Goal: Information Seeking & Learning: Check status

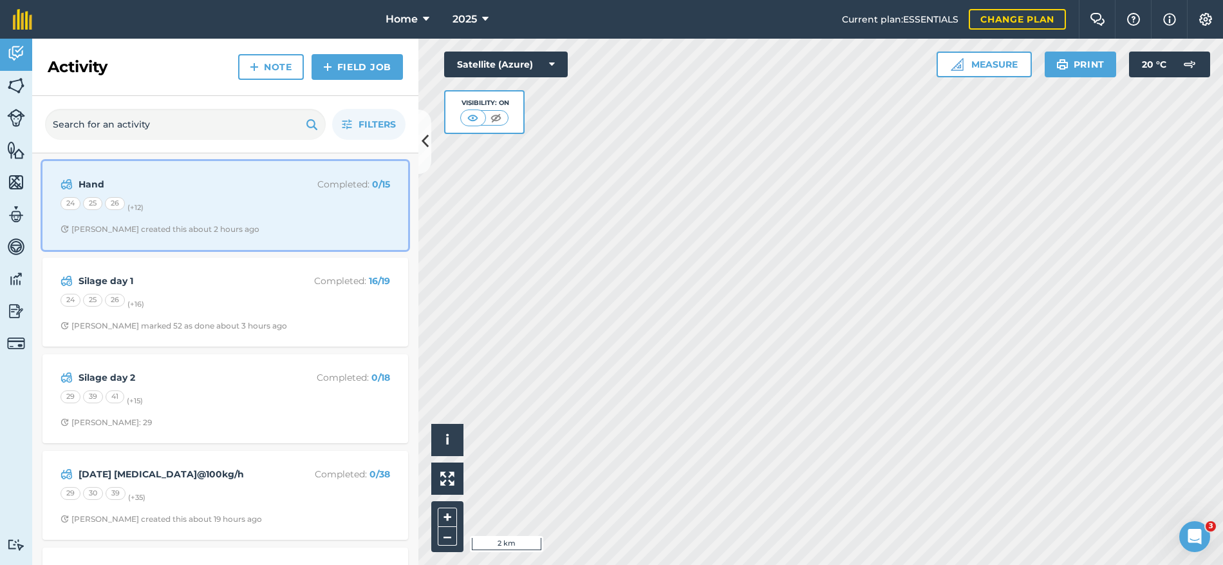
click at [296, 211] on div "24 25 26 (+ 12 )" at bounding box center [226, 205] width 330 height 17
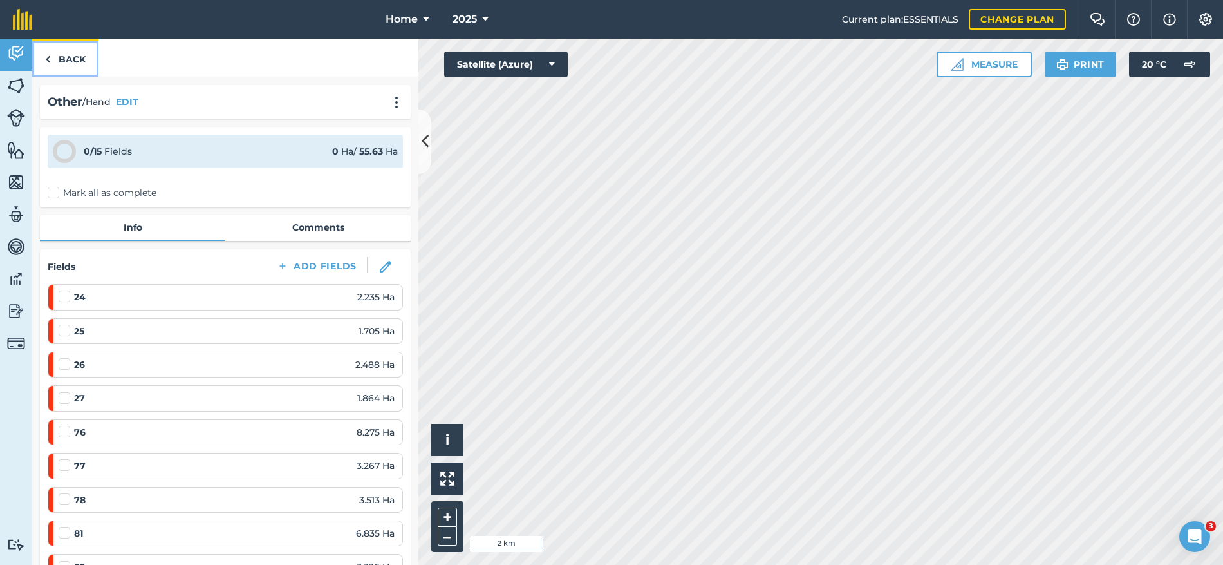
click at [71, 44] on link "Back" at bounding box center [65, 58] width 66 height 38
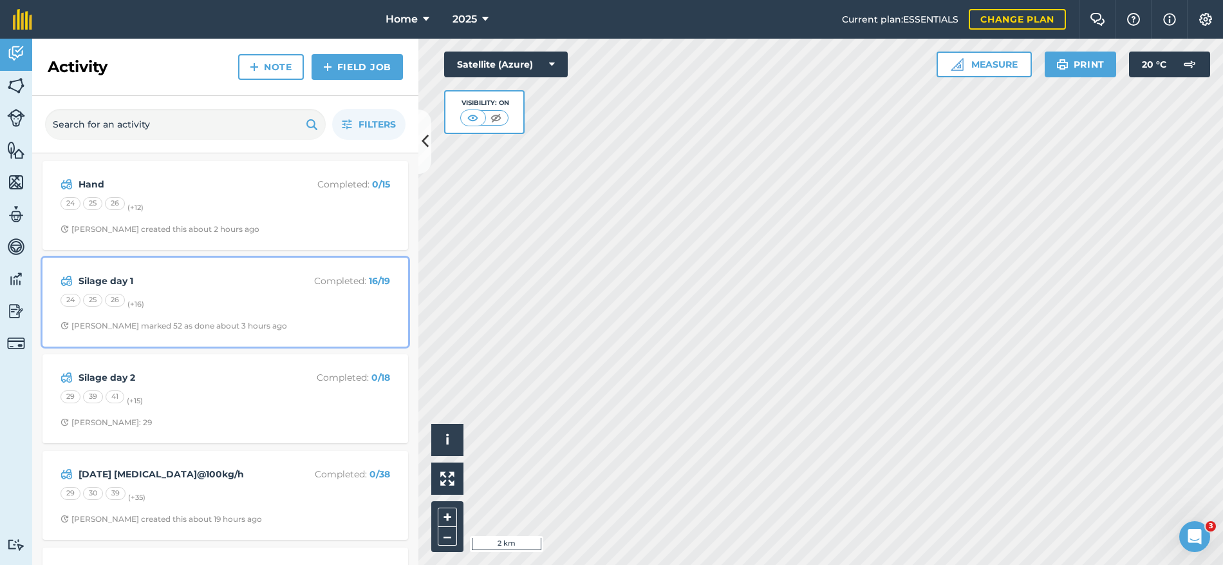
click at [296, 328] on span "[PERSON_NAME] marked 52 as done about 3 hours ago" at bounding box center [226, 326] width 330 height 10
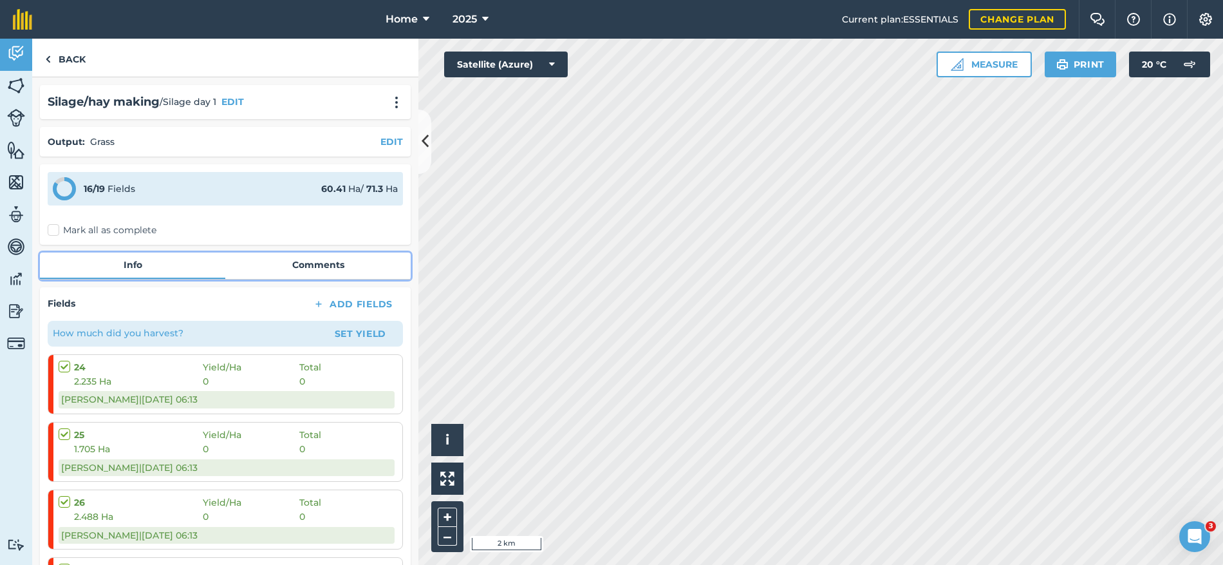
click at [299, 265] on link "Comments" at bounding box center [317, 264] width 185 height 24
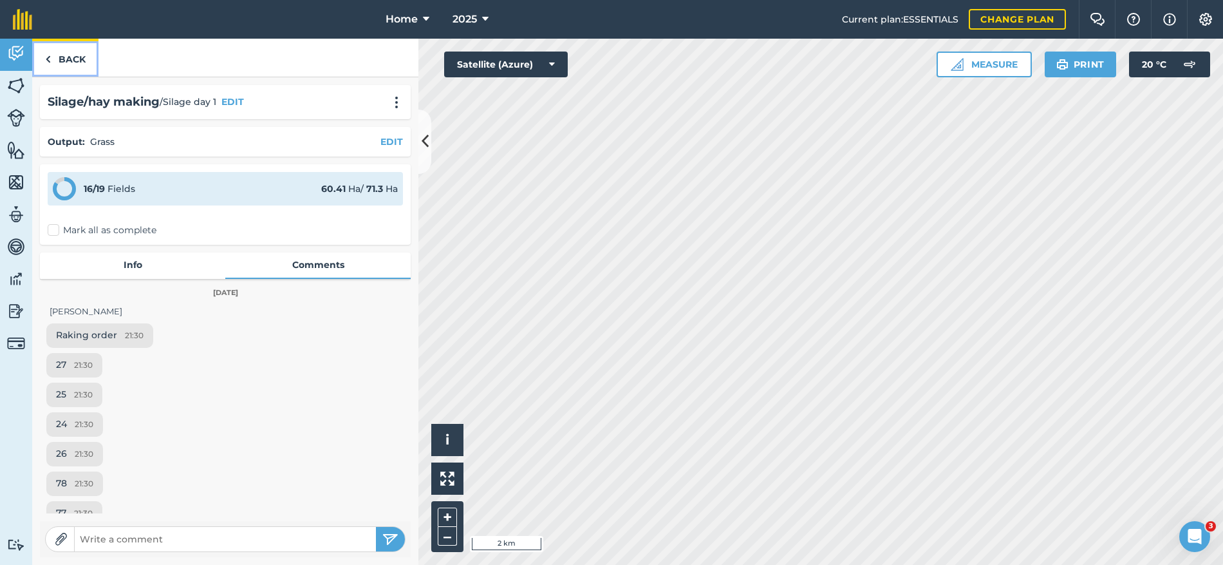
click at [79, 52] on link "Back" at bounding box center [65, 58] width 66 height 38
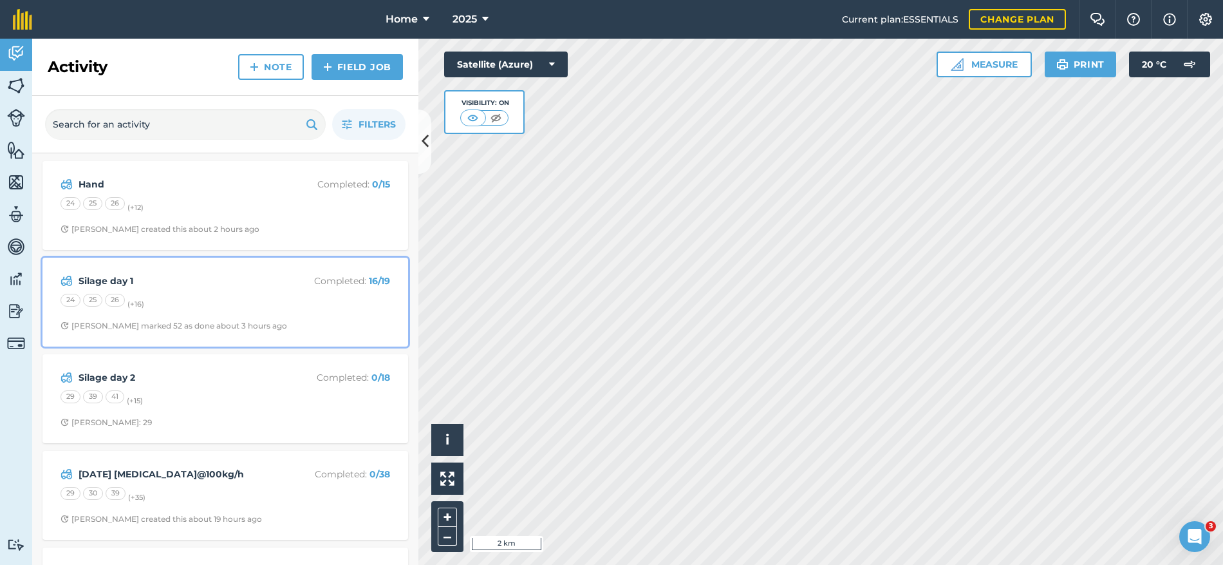
click at [283, 303] on div "24 25 26 (+ 16 )" at bounding box center [226, 302] width 330 height 17
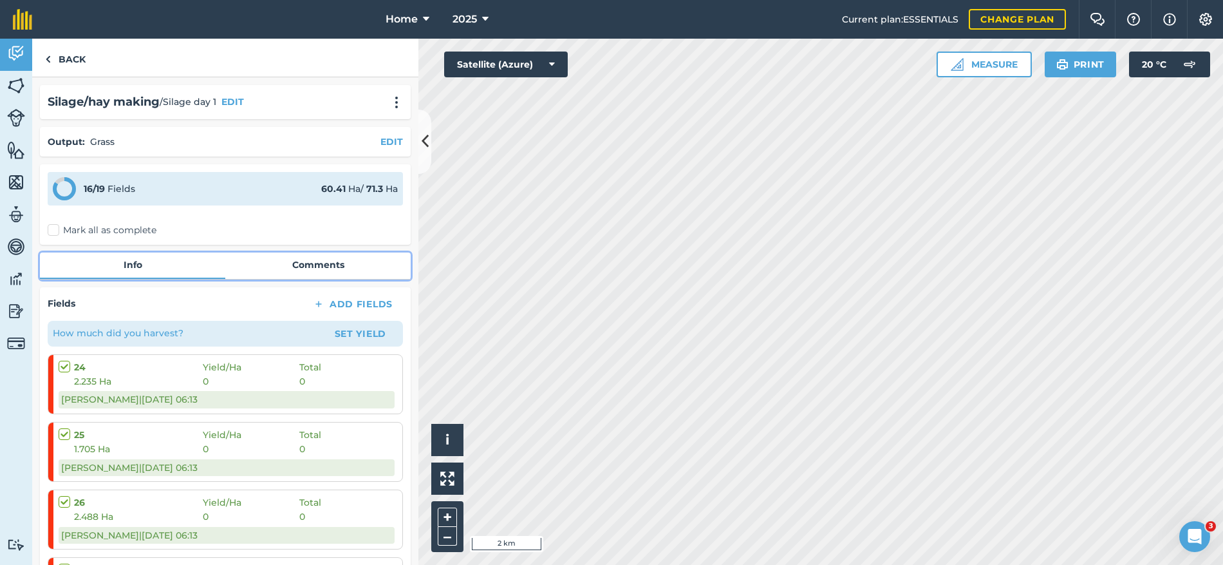
click at [315, 261] on link "Comments" at bounding box center [317, 264] width 185 height 24
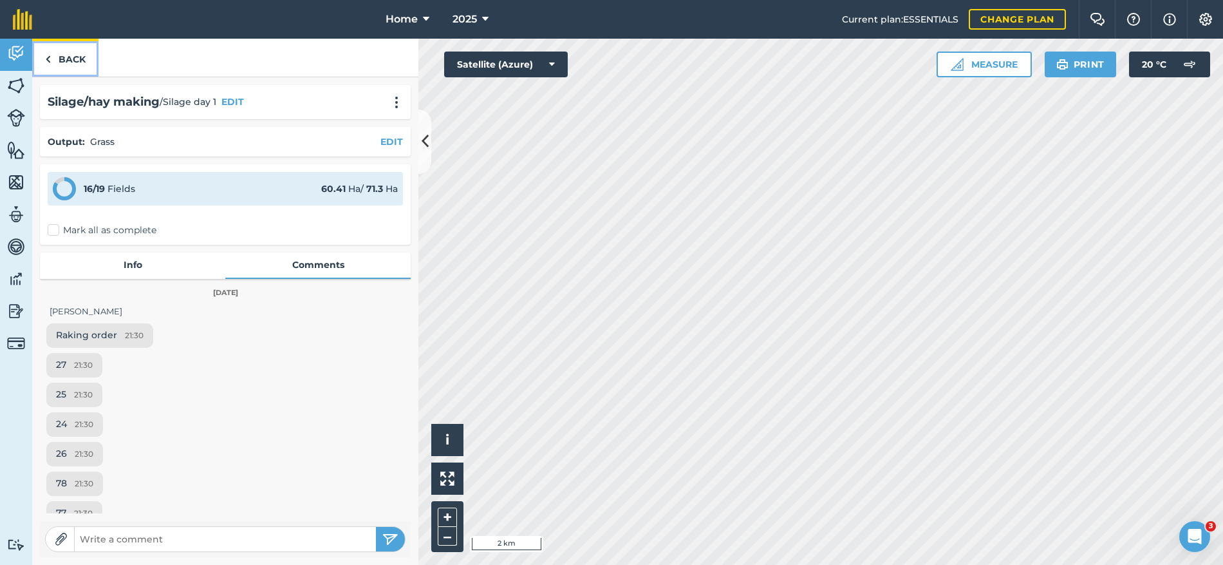
click at [73, 59] on link "Back" at bounding box center [65, 58] width 66 height 38
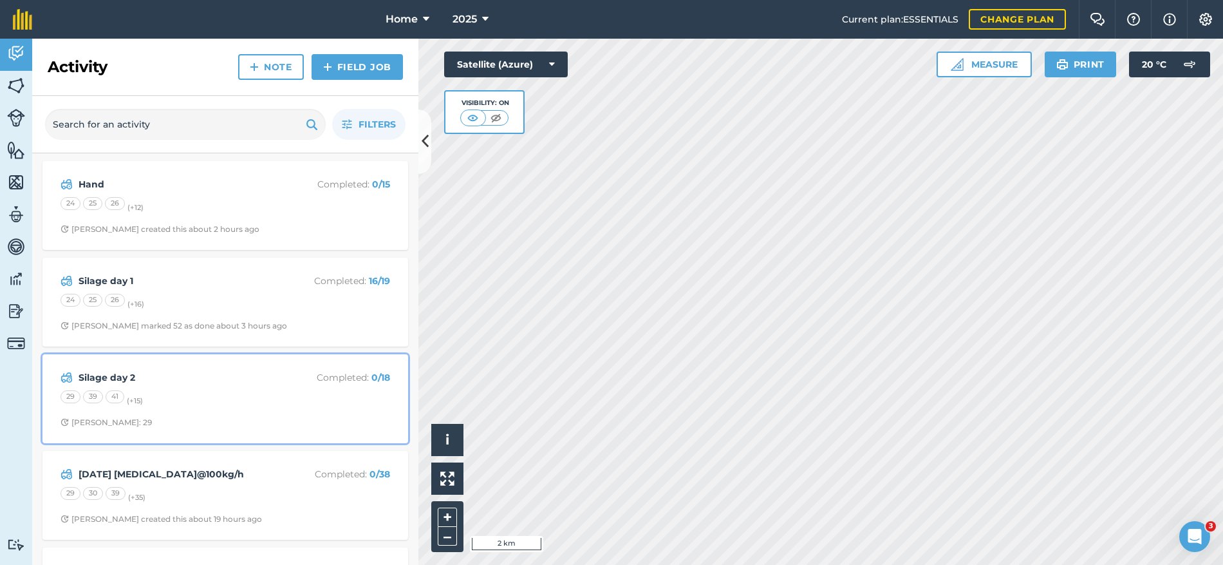
click at [241, 389] on div "Silage day 2 Completed : 0 / 18 29 39 41 (+ 15 ) [PERSON_NAME]: 29" at bounding box center [225, 398] width 350 height 73
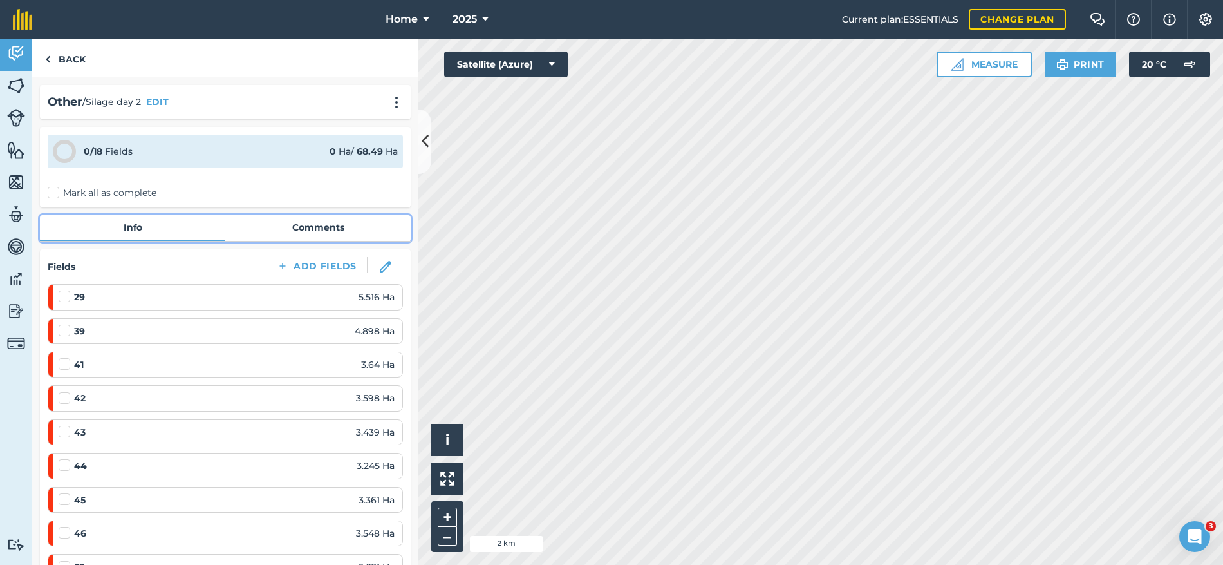
click at [274, 222] on link "Comments" at bounding box center [317, 227] width 185 height 24
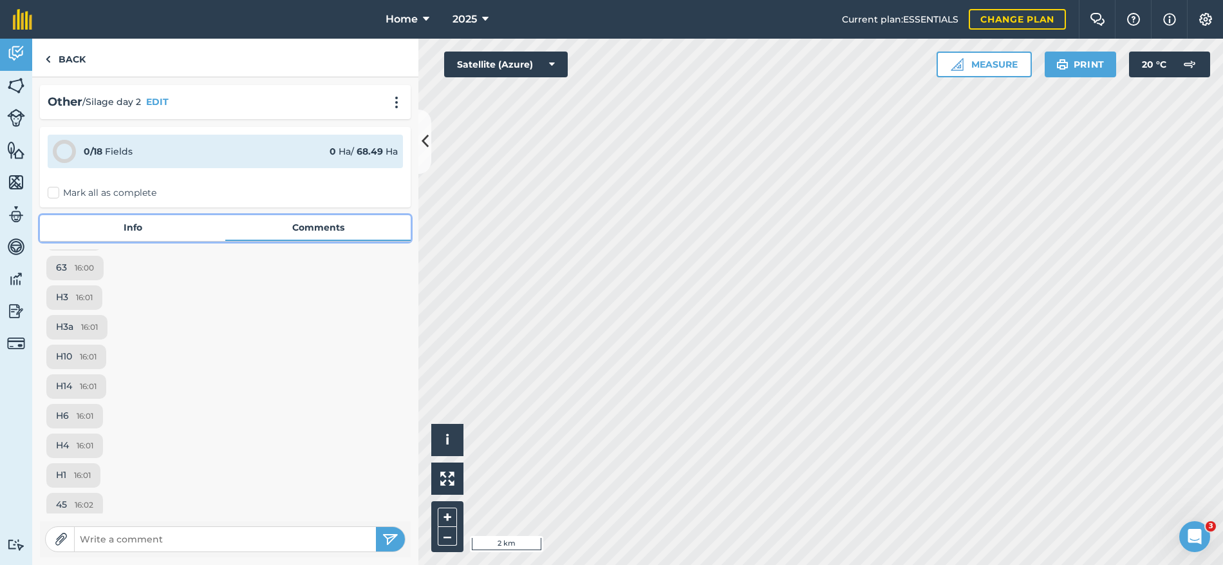
scroll to position [305, 0]
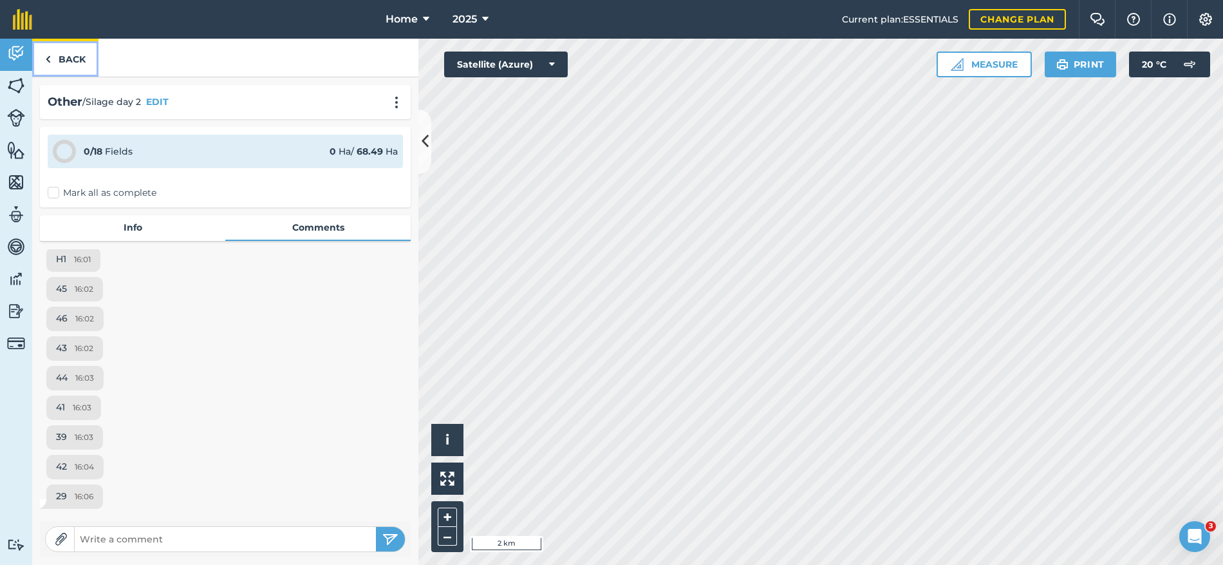
click at [52, 66] on link "Back" at bounding box center [65, 58] width 66 height 38
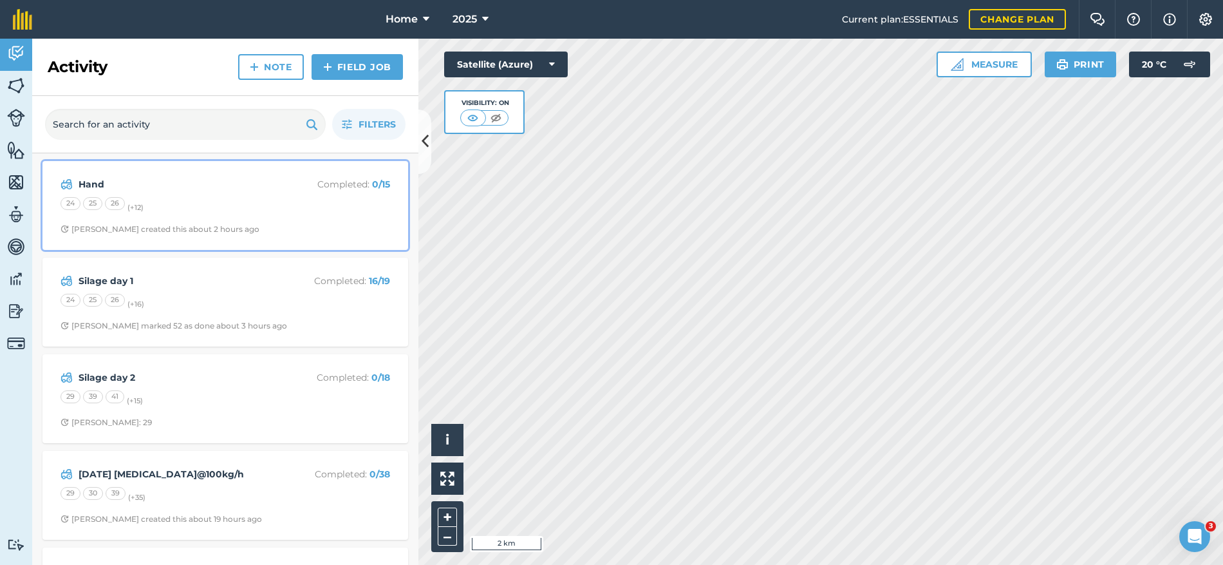
click at [203, 232] on div "[PERSON_NAME] created this about 2 hours ago" at bounding box center [160, 229] width 199 height 10
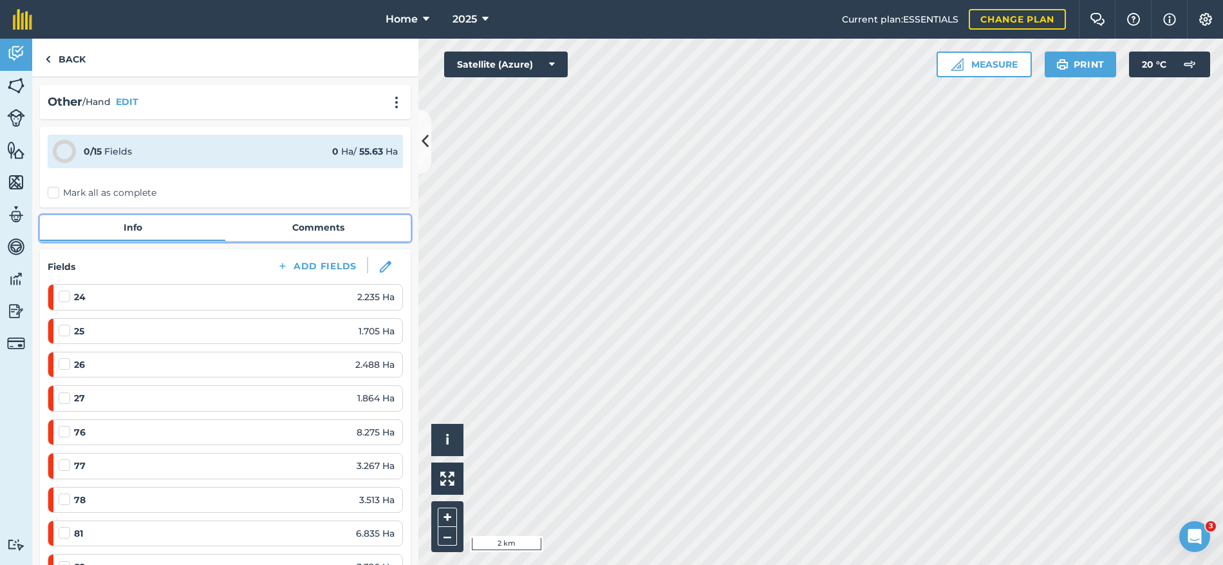
click at [295, 217] on link "Comments" at bounding box center [317, 227] width 185 height 24
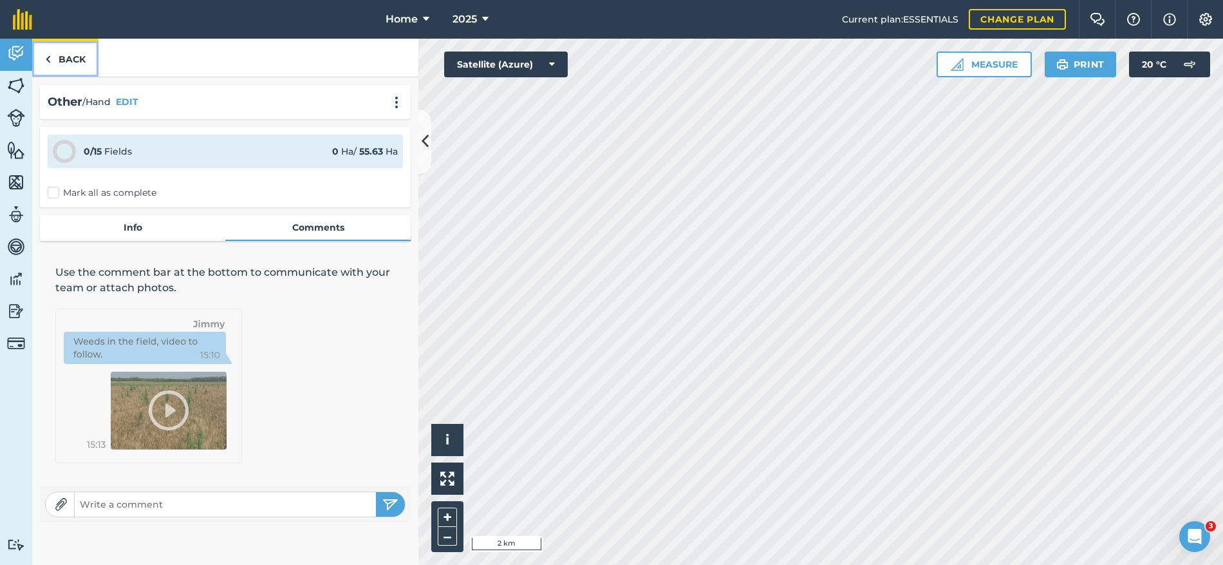
click at [75, 61] on link "Back" at bounding box center [65, 58] width 66 height 38
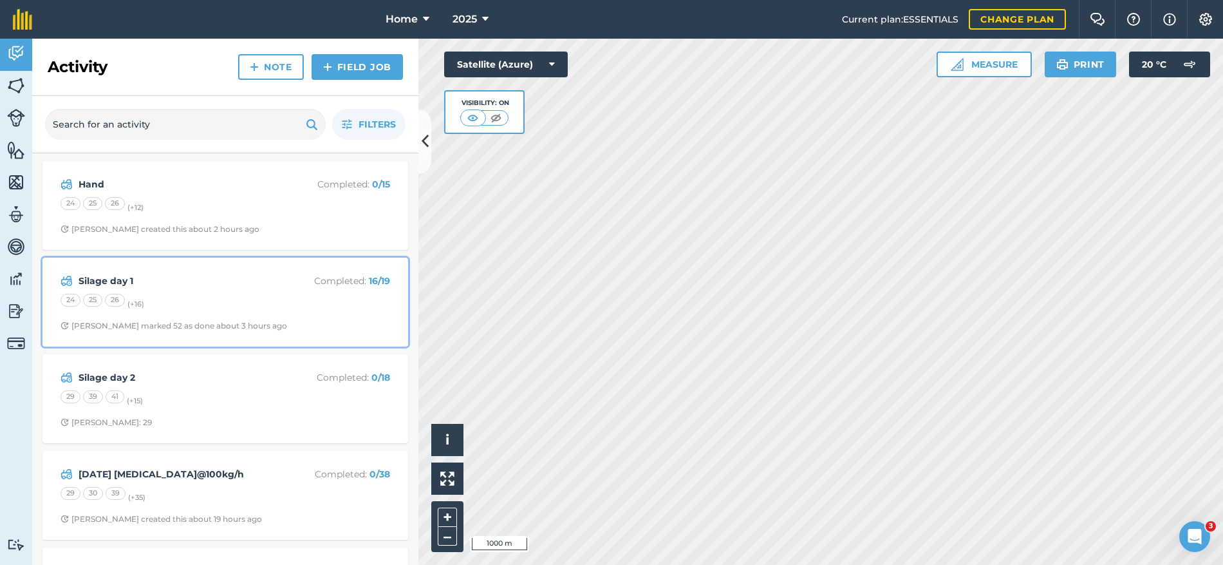
click at [303, 313] on div "Silage day 1 Completed : 16 / 19 24 25 26 (+ 16 ) [PERSON_NAME] marked 52 as do…" at bounding box center [225, 301] width 350 height 73
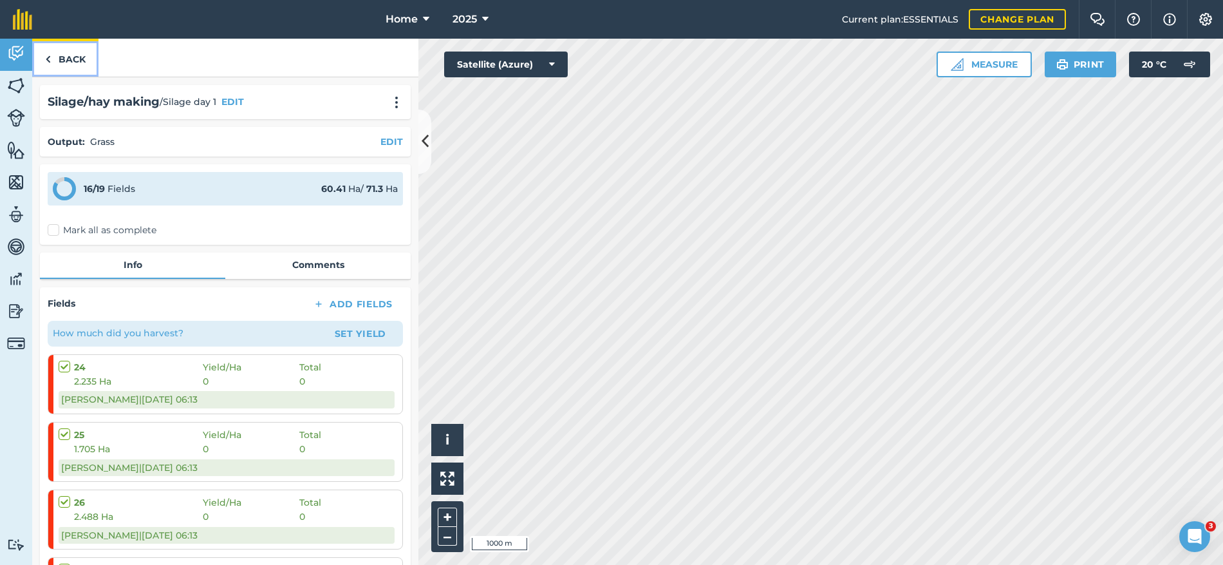
click at [80, 57] on link "Back" at bounding box center [65, 58] width 66 height 38
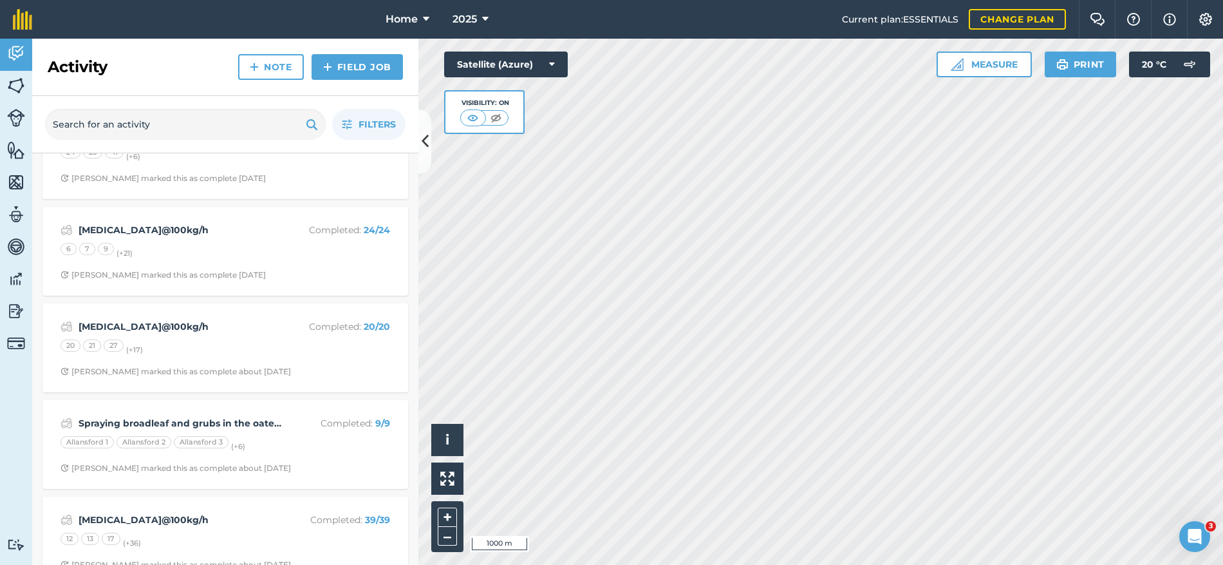
scroll to position [1030, 0]
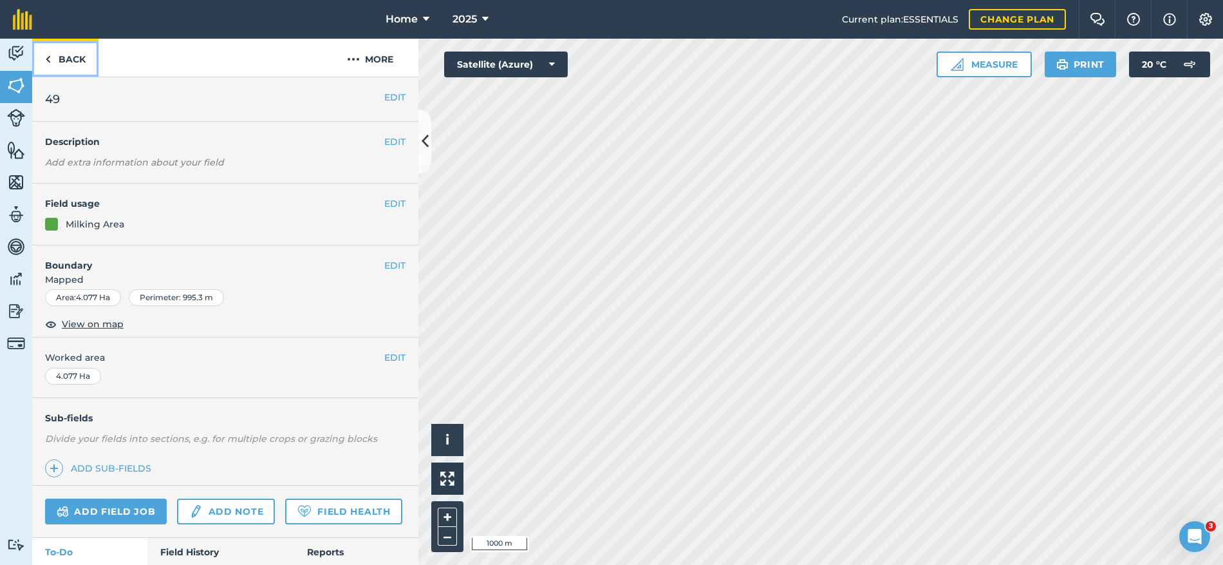
click at [84, 58] on link "Back" at bounding box center [65, 58] width 66 height 38
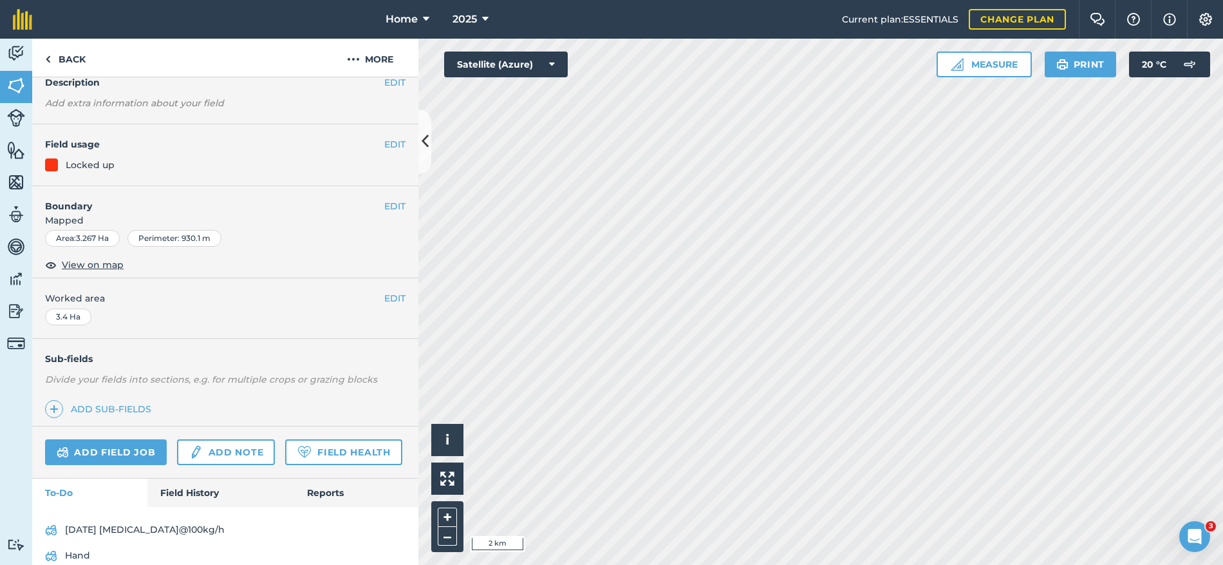
scroll to position [115, 0]
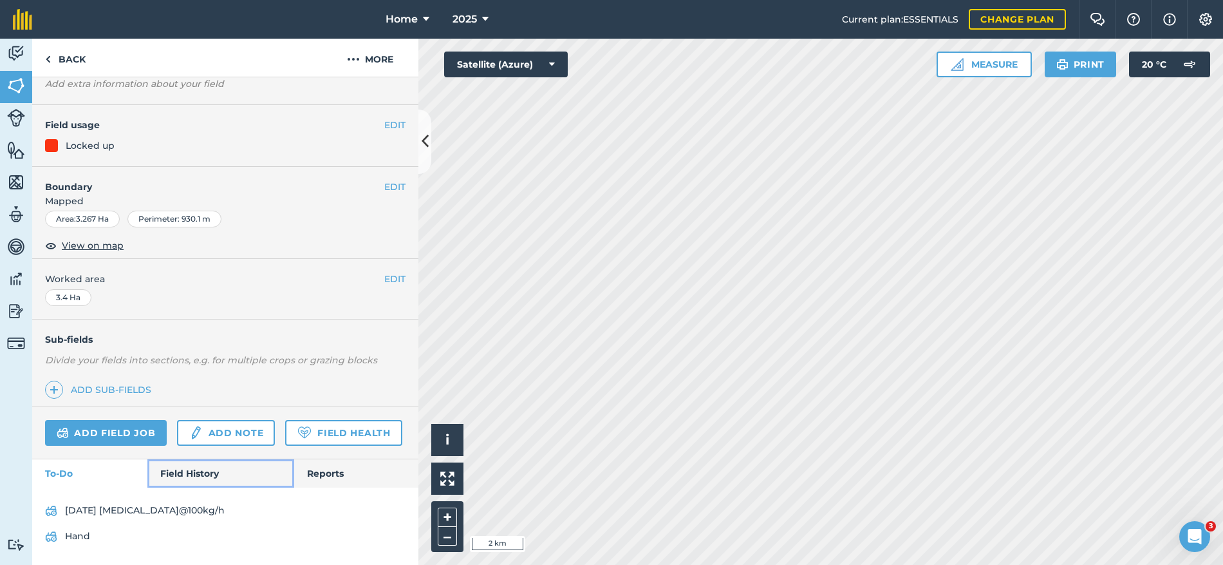
click at [209, 478] on link "Field History" at bounding box center [220, 473] width 146 height 28
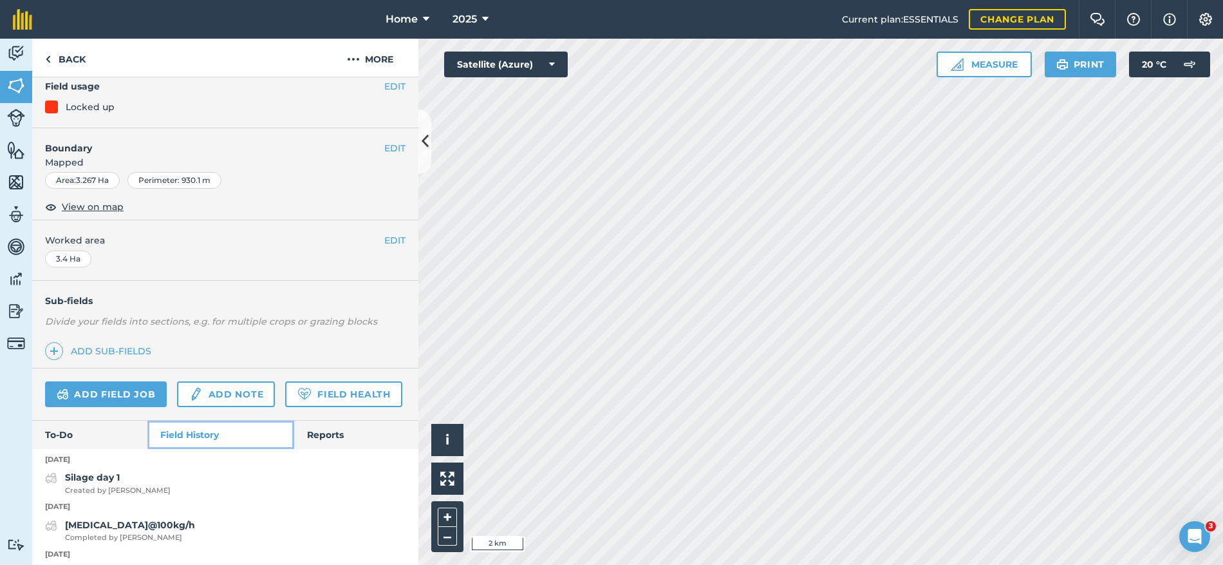
scroll to position [115, 0]
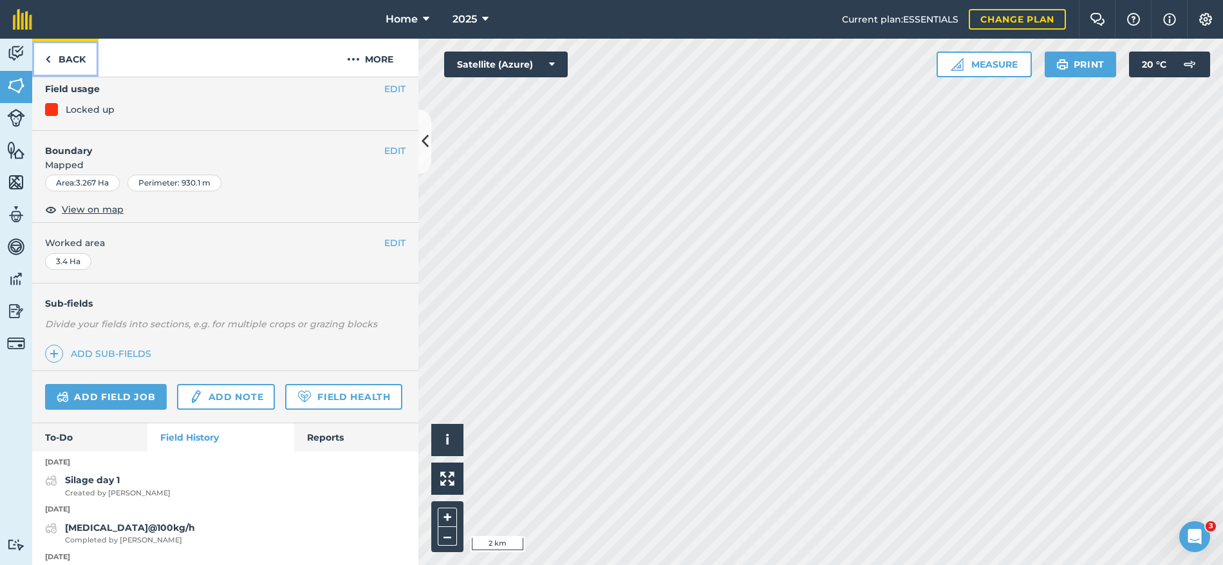
click at [74, 60] on link "Back" at bounding box center [65, 58] width 66 height 38
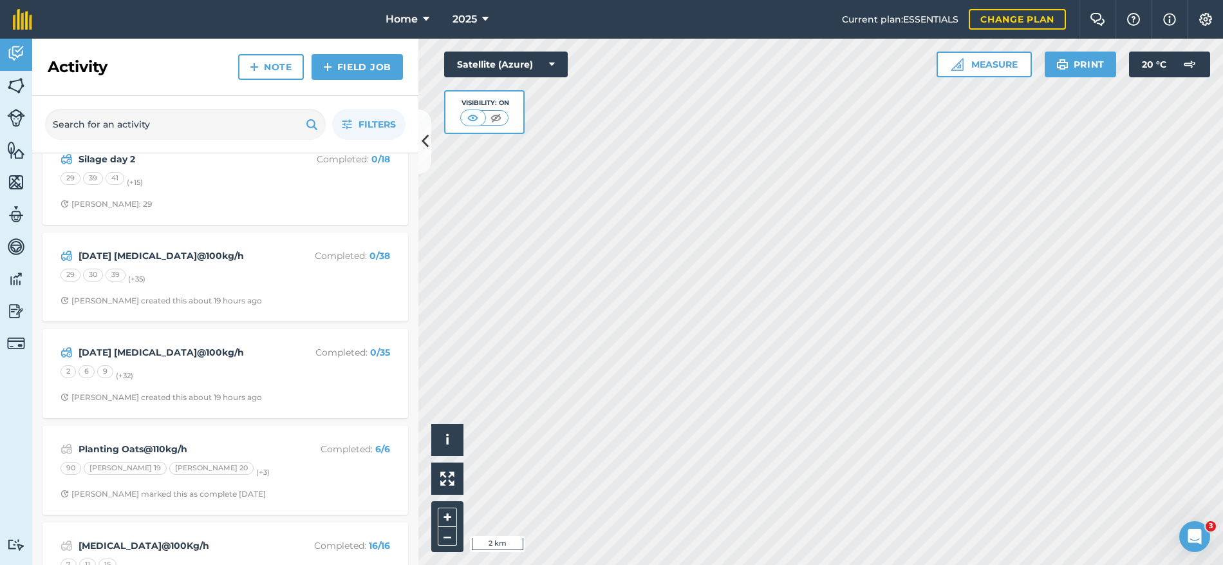
scroll to position [258, 0]
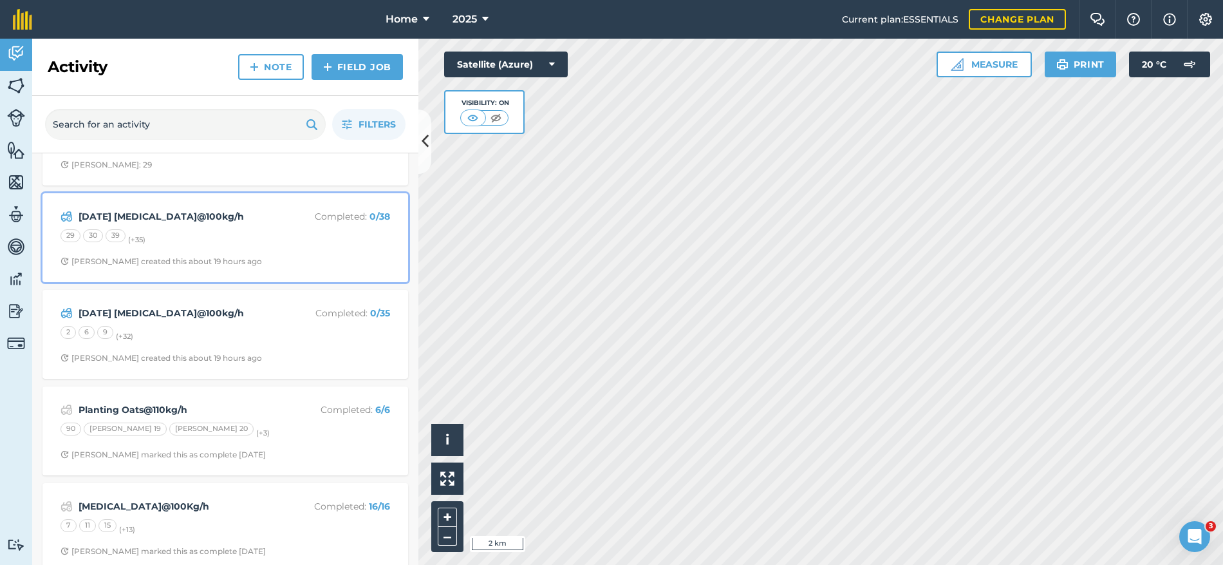
click at [235, 252] on div "[DATE] [MEDICAL_DATA]@100kg/h Completed : 0 / 38 29 30 39 (+ 35 ) [PERSON_NAME]…" at bounding box center [225, 237] width 350 height 73
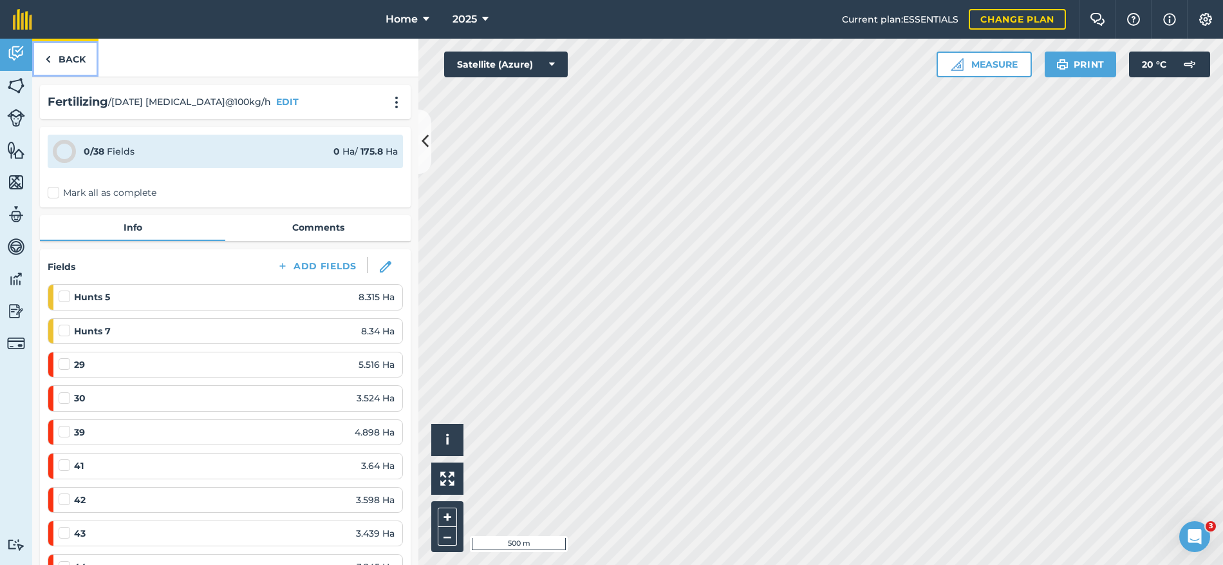
click at [75, 54] on link "Back" at bounding box center [65, 58] width 66 height 38
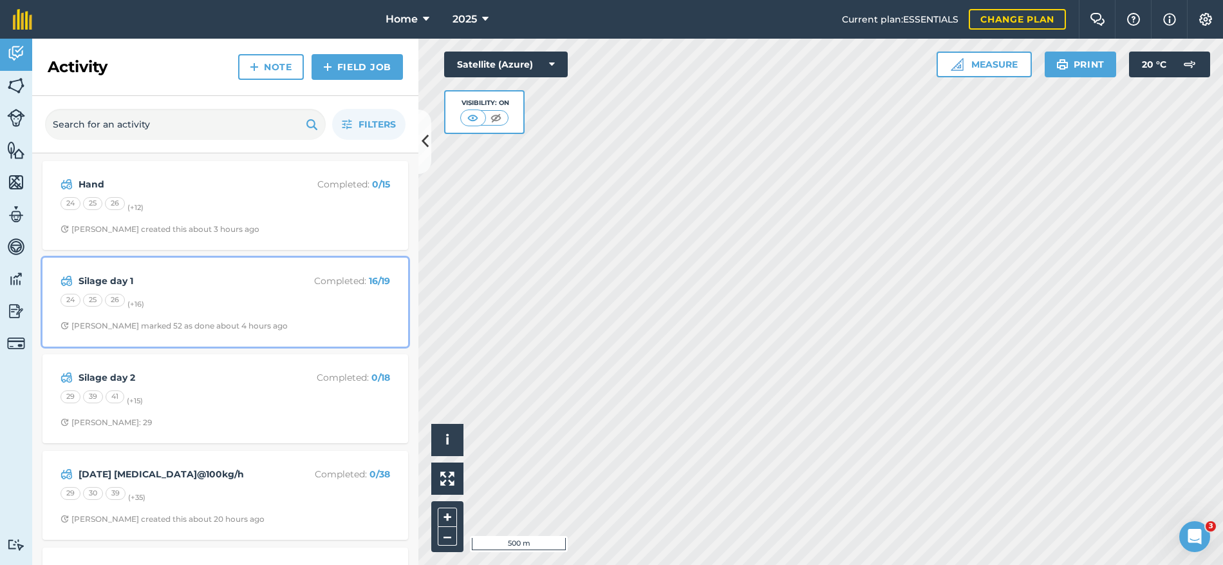
click at [238, 296] on div "24 25 26 (+ 16 )" at bounding box center [226, 302] width 330 height 17
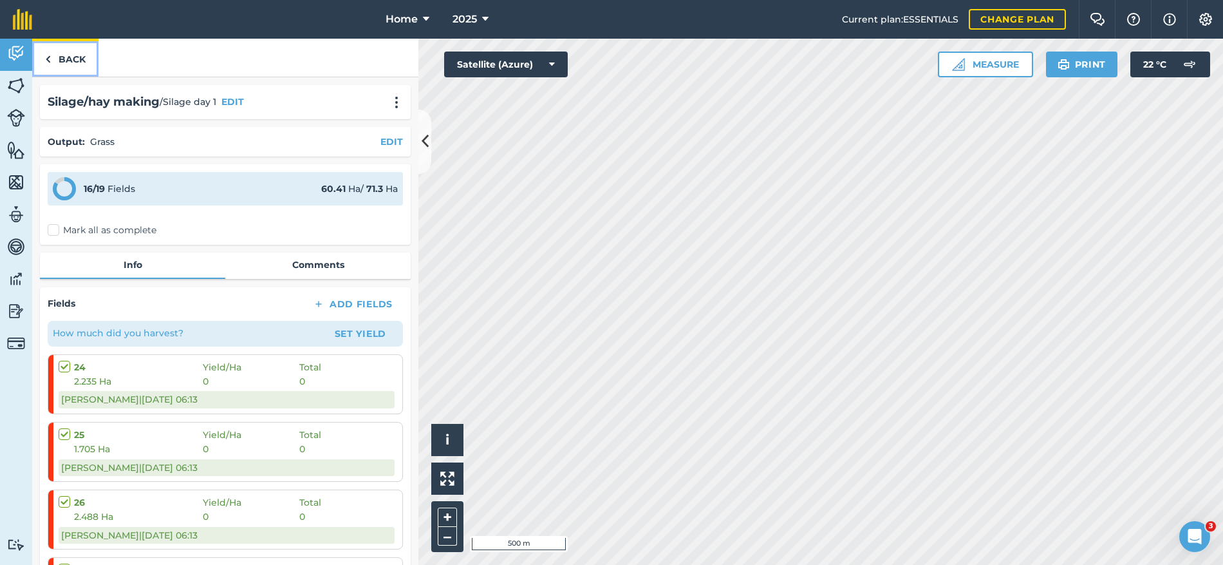
click at [59, 52] on link "Back" at bounding box center [65, 58] width 66 height 38
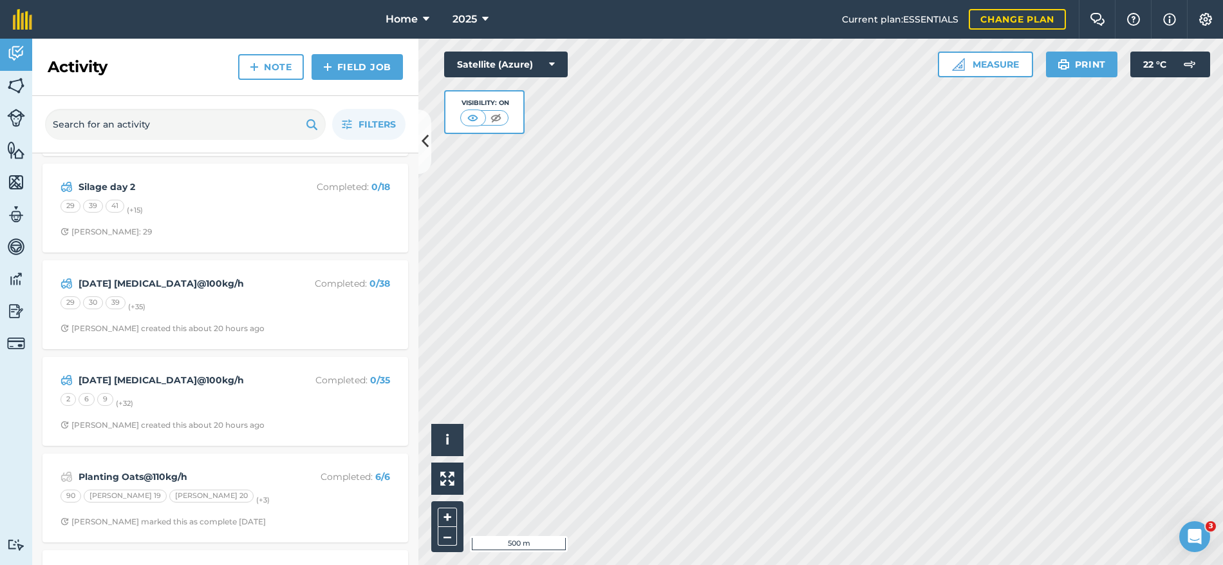
scroll to position [193, 0]
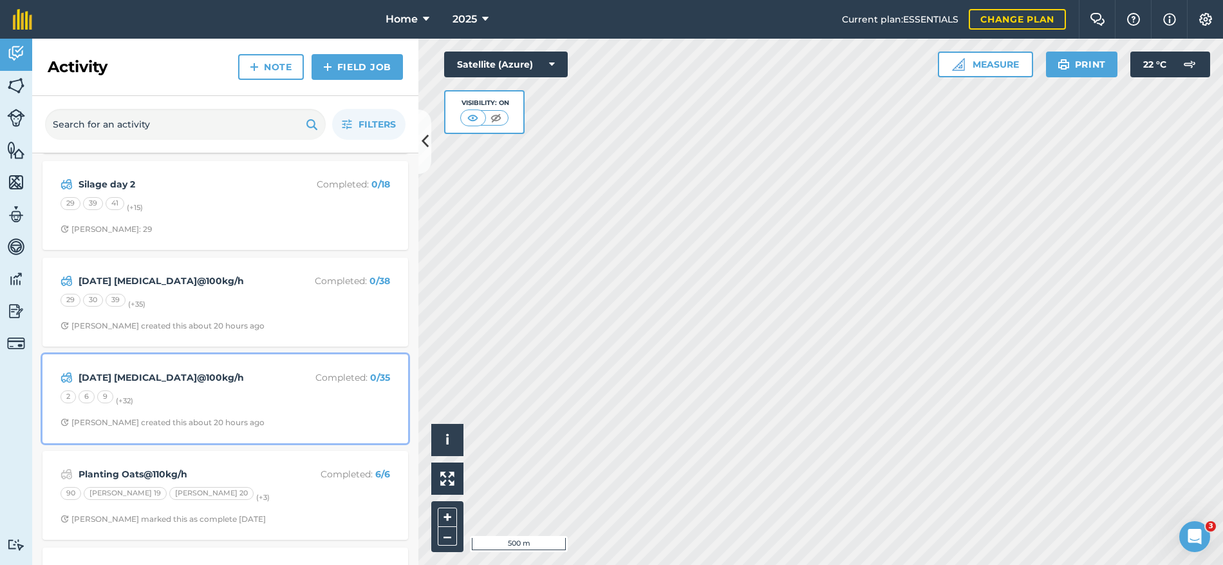
click at [274, 413] on div "[DATE] [MEDICAL_DATA]@100kg/h Completed : 0 / 35 2 6 9 (+ 32 ) [PERSON_NAME] cr…" at bounding box center [225, 398] width 350 height 73
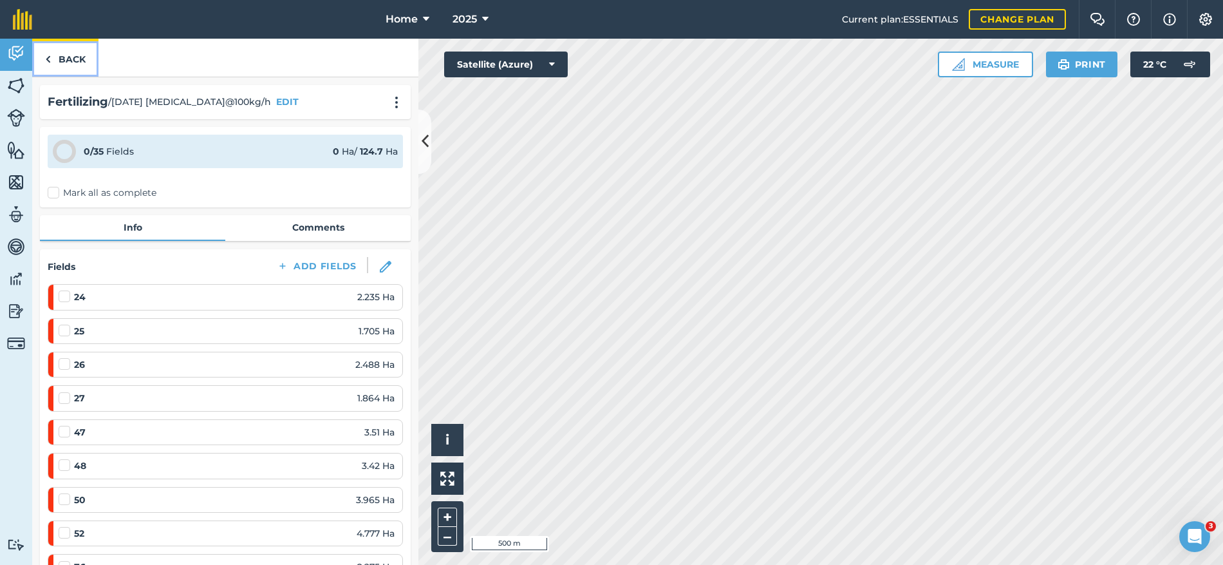
click at [91, 64] on link "Back" at bounding box center [65, 58] width 66 height 38
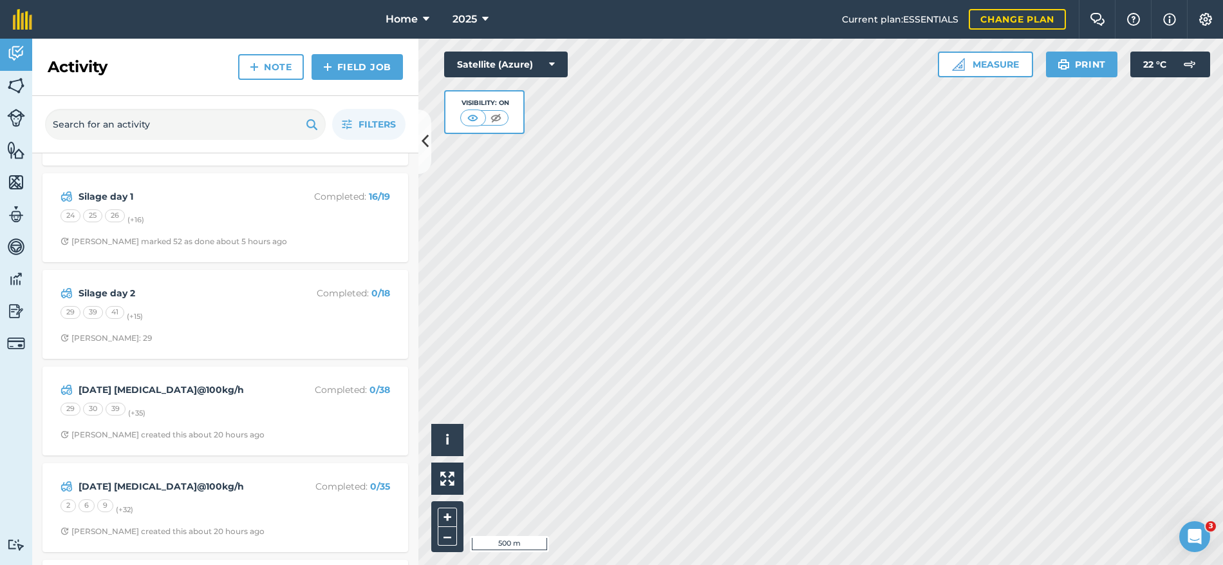
scroll to position [129, 0]
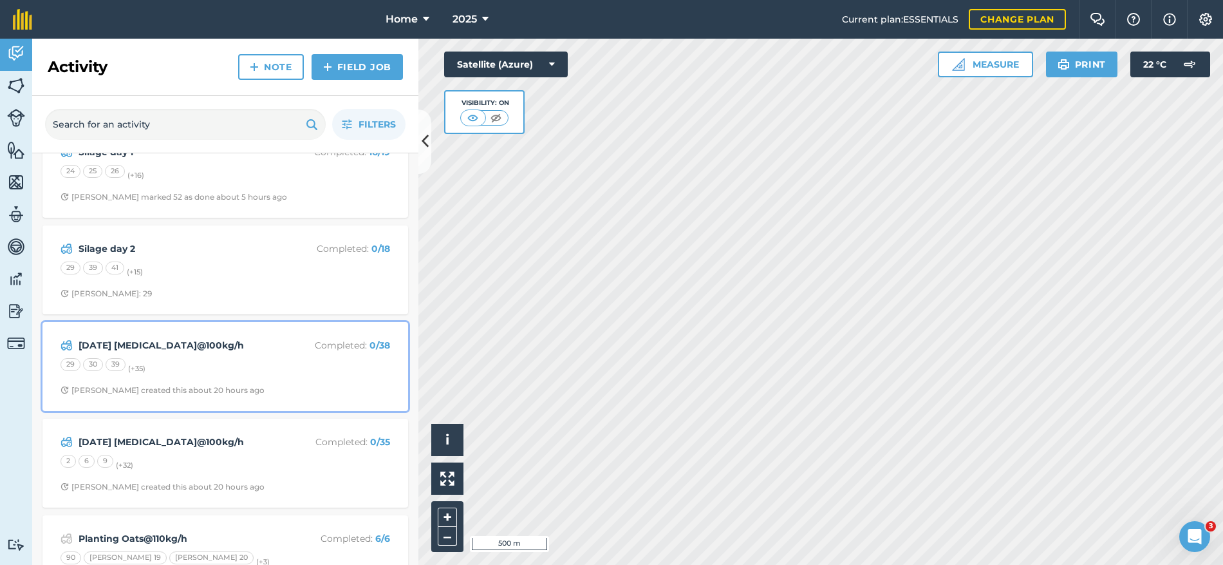
click at [262, 372] on div "29 30 39 (+ 35 )" at bounding box center [226, 366] width 330 height 17
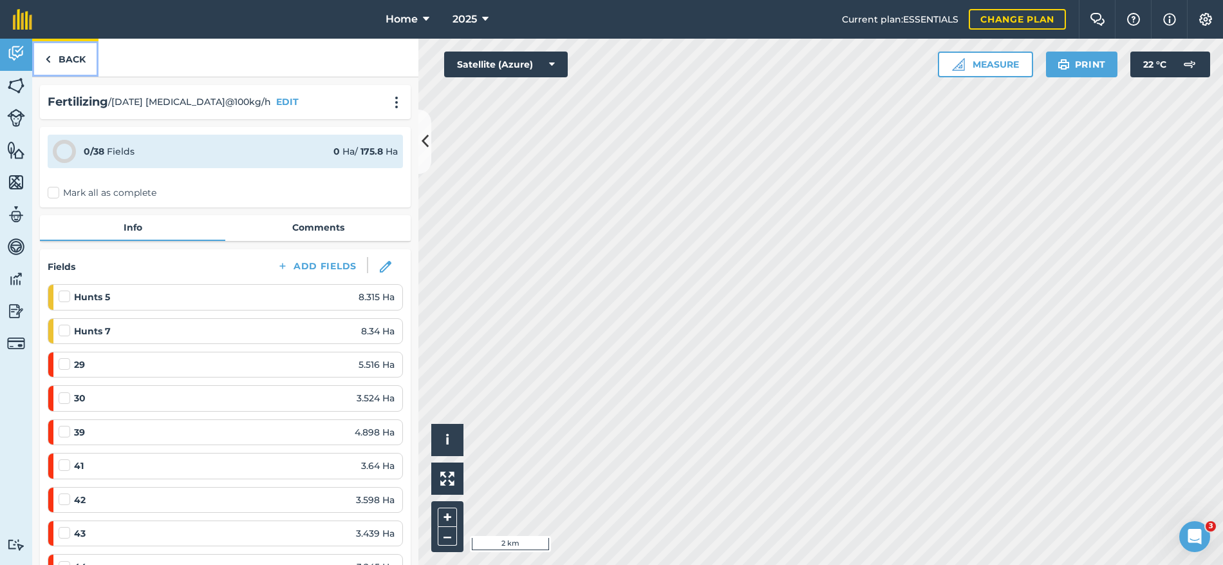
click at [75, 58] on link "Back" at bounding box center [65, 58] width 66 height 38
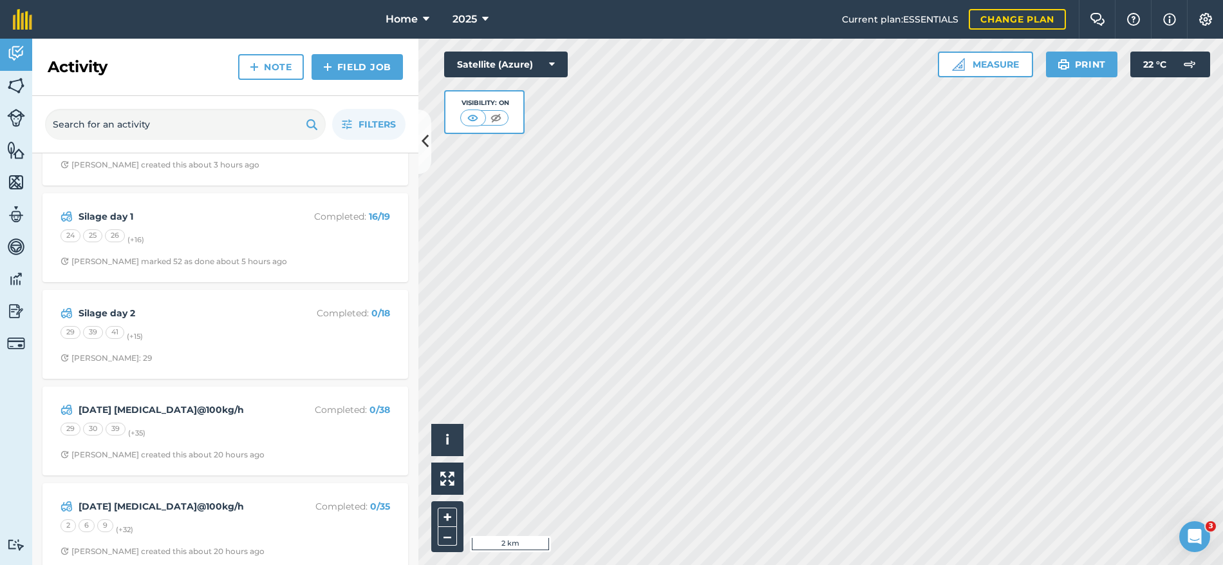
scroll to position [129, 0]
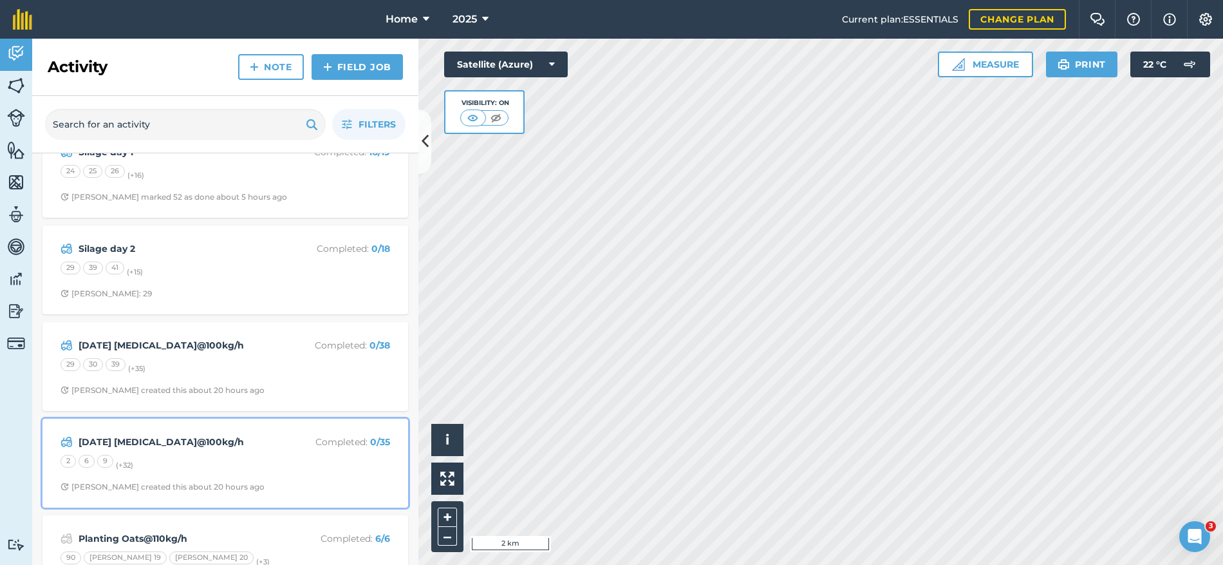
click at [298, 473] on div "[DATE] [MEDICAL_DATA]@100kg/h Completed : 0 / 35 2 6 9 (+ 32 ) [PERSON_NAME] cr…" at bounding box center [225, 462] width 350 height 73
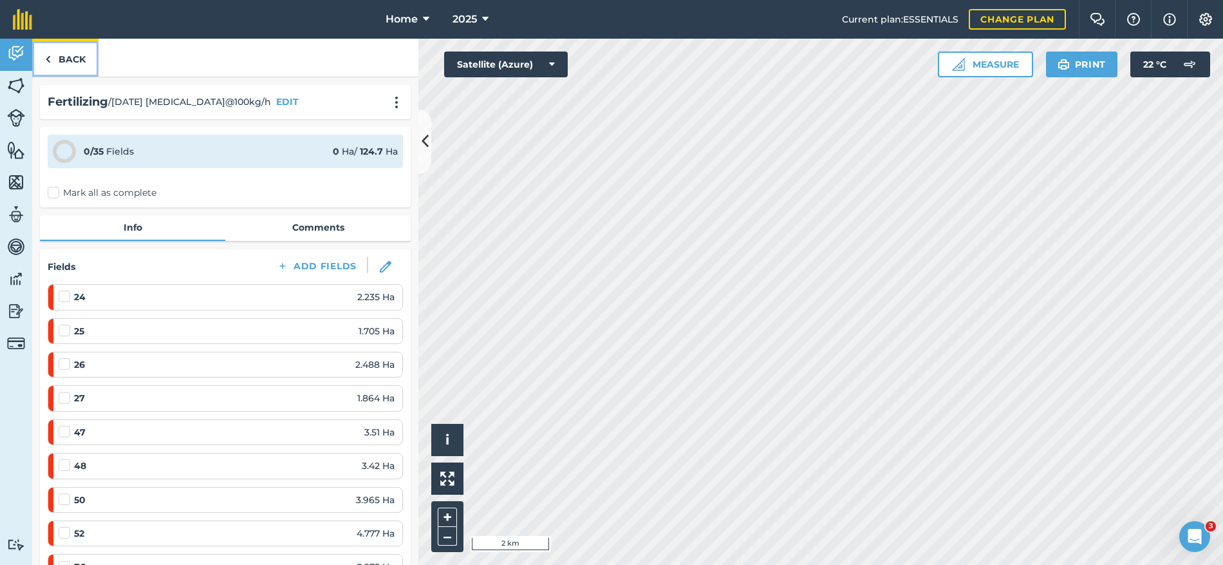
click at [73, 59] on link "Back" at bounding box center [65, 58] width 66 height 38
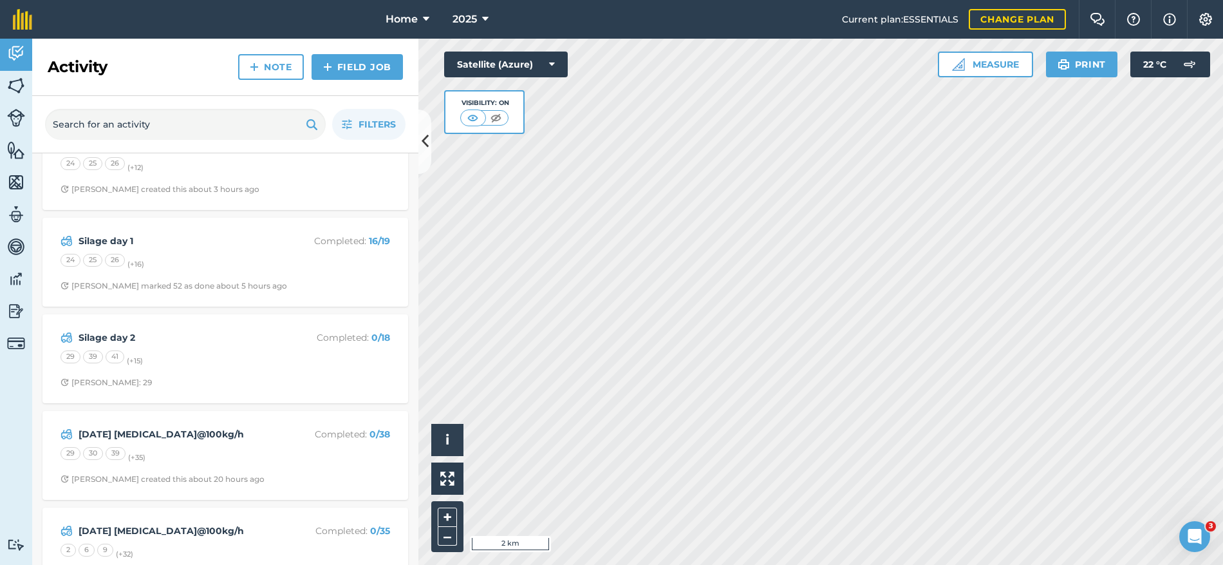
scroll to position [129, 0]
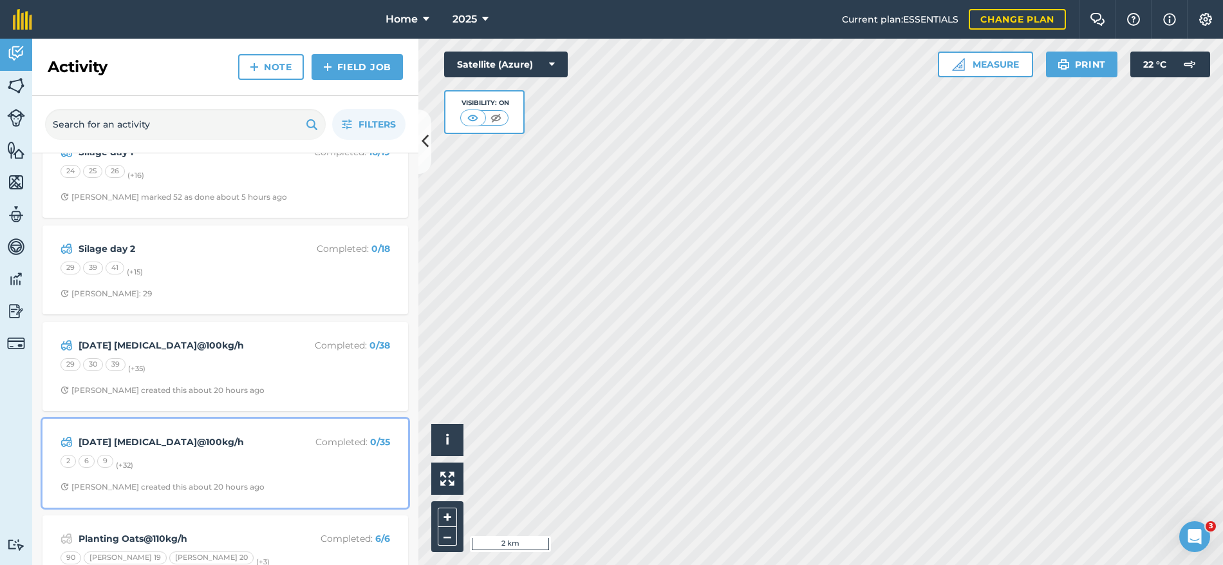
click at [338, 469] on div "2 6 9 (+ 32 )" at bounding box center [226, 463] width 330 height 17
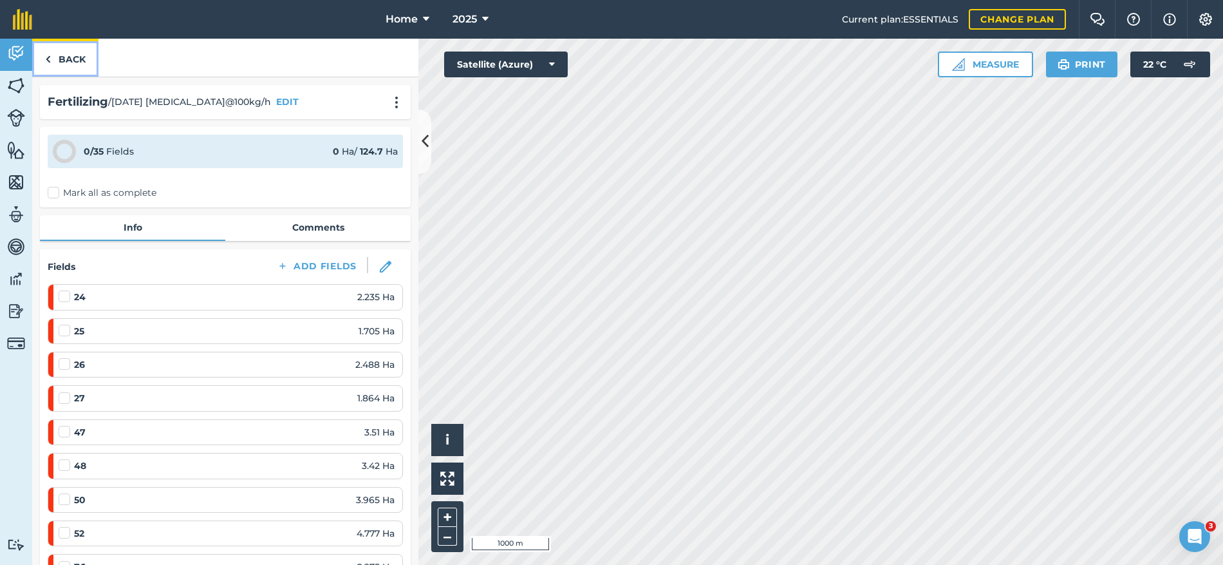
click at [72, 45] on link "Back" at bounding box center [65, 58] width 66 height 38
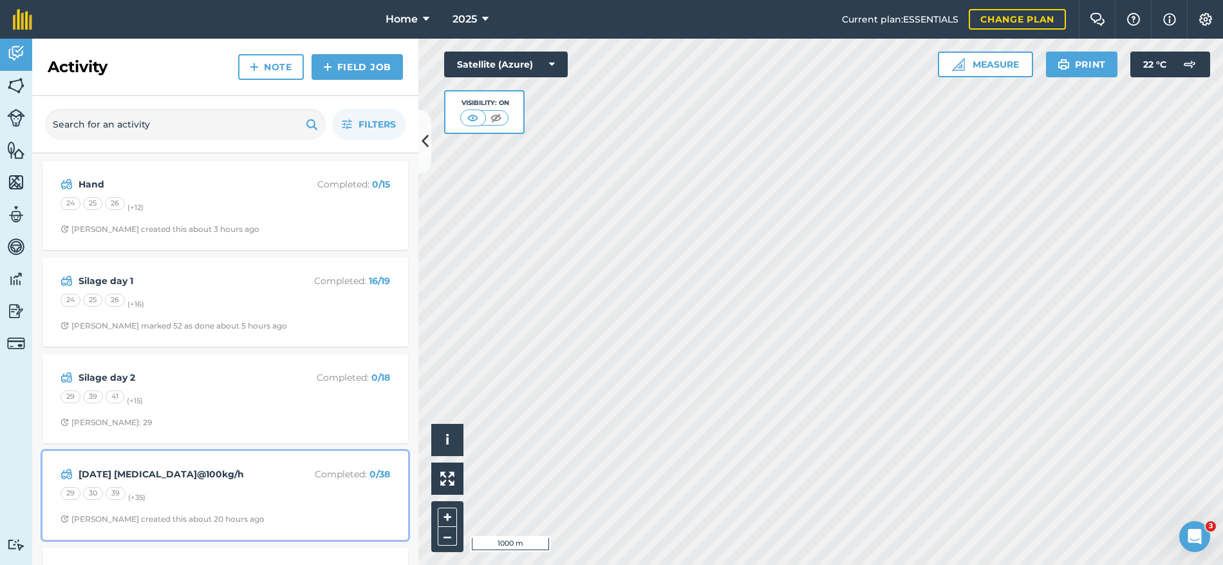
click at [270, 491] on div "29 30 39 (+ 35 )" at bounding box center [226, 495] width 330 height 17
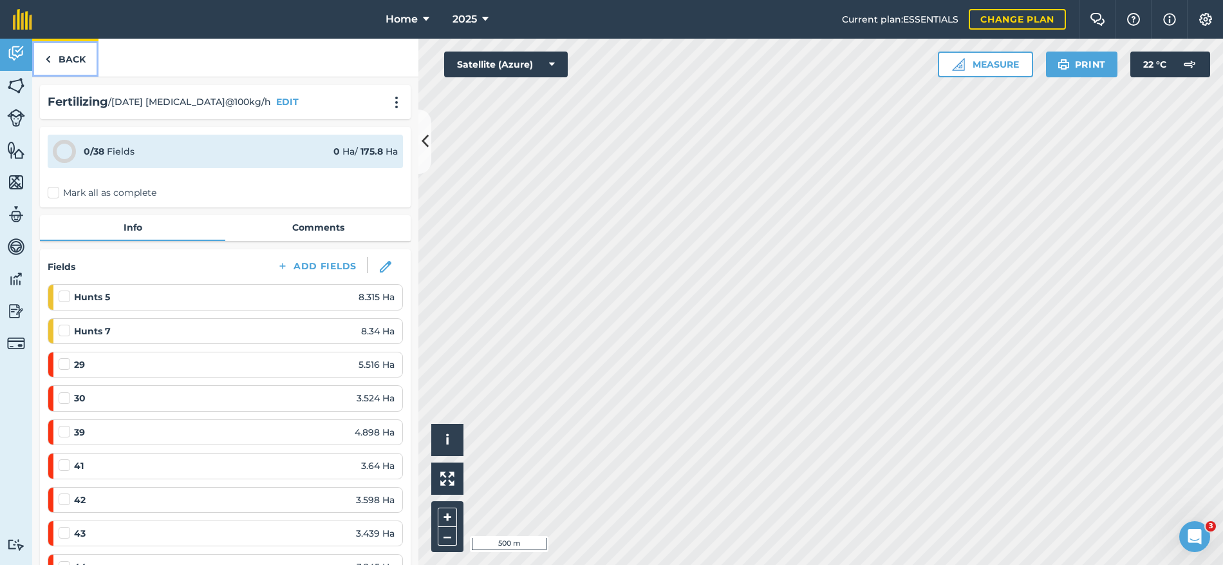
click at [83, 49] on link "Back" at bounding box center [65, 58] width 66 height 38
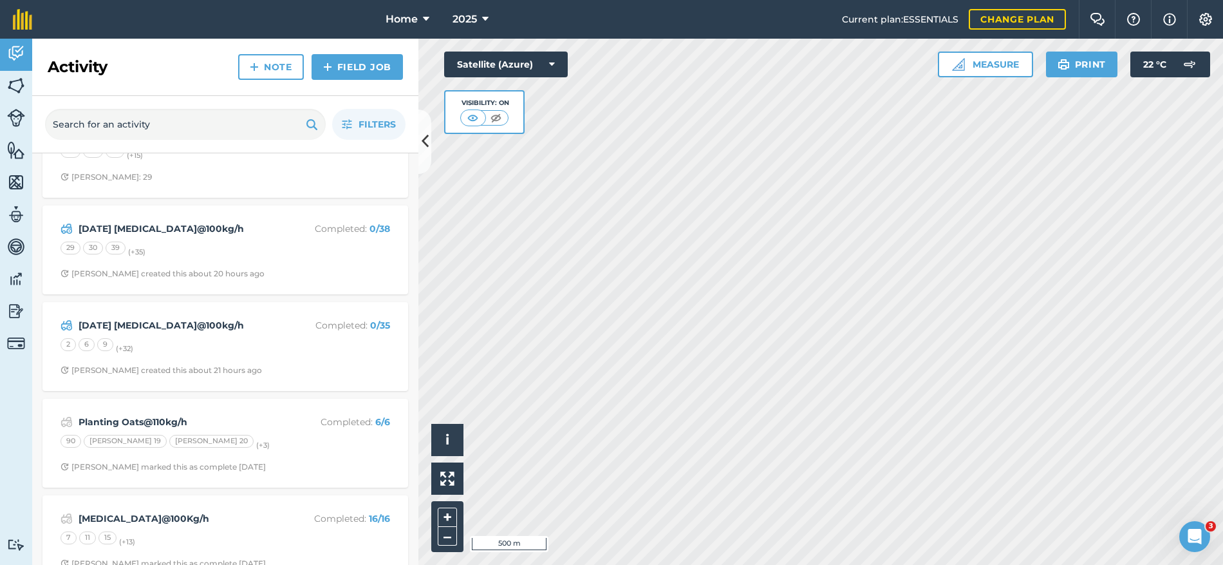
scroll to position [258, 0]
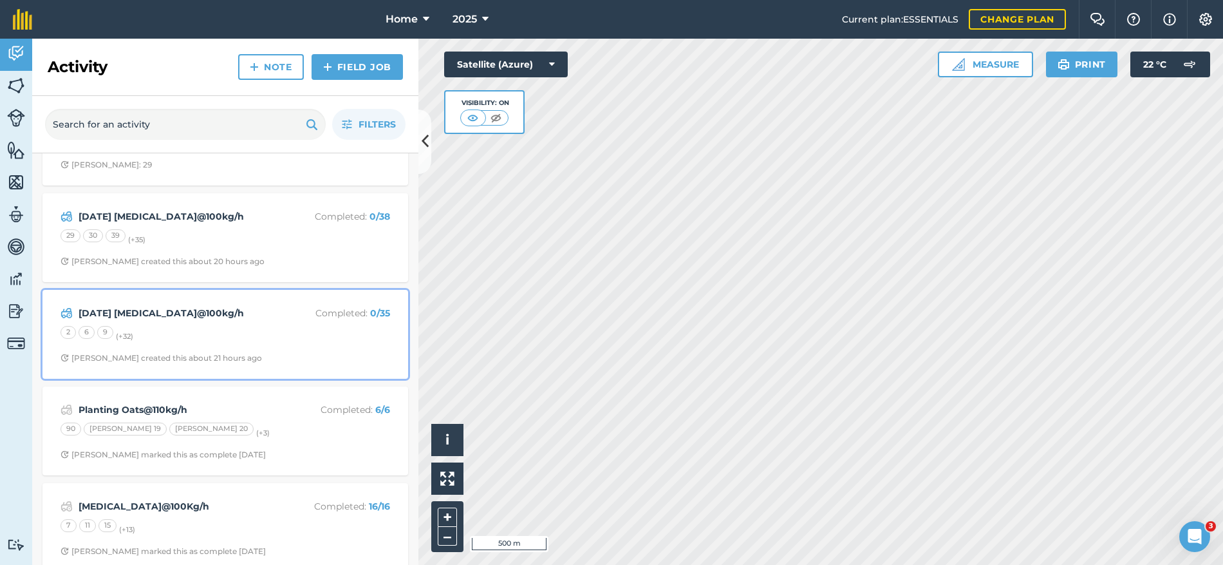
click at [270, 340] on div "2 6 9 (+ 32 )" at bounding box center [226, 334] width 330 height 17
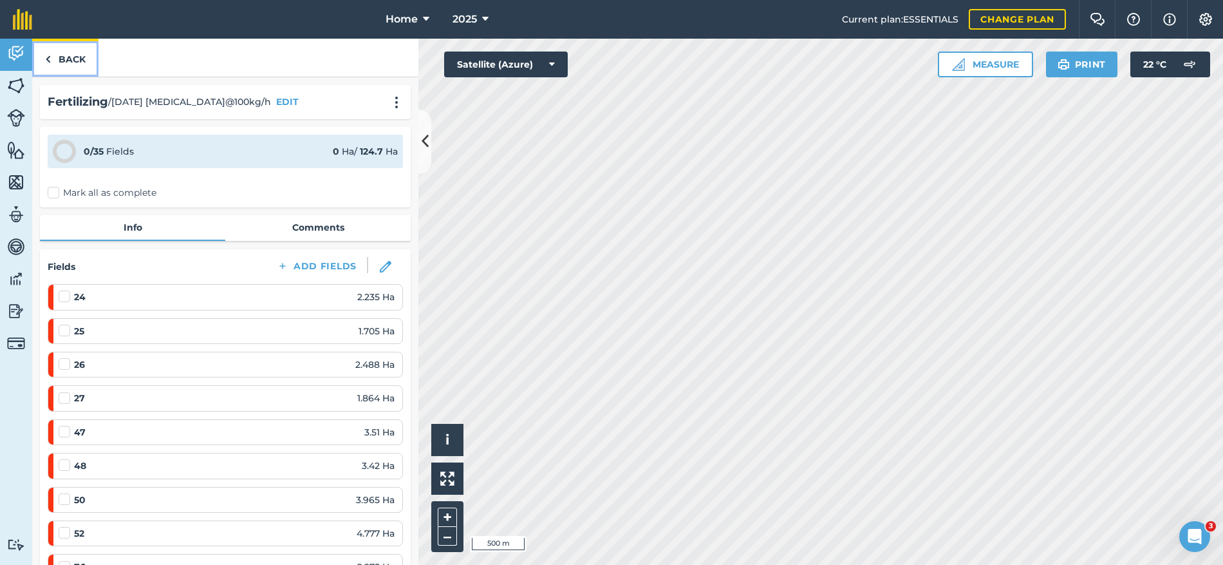
click at [80, 54] on link "Back" at bounding box center [65, 58] width 66 height 38
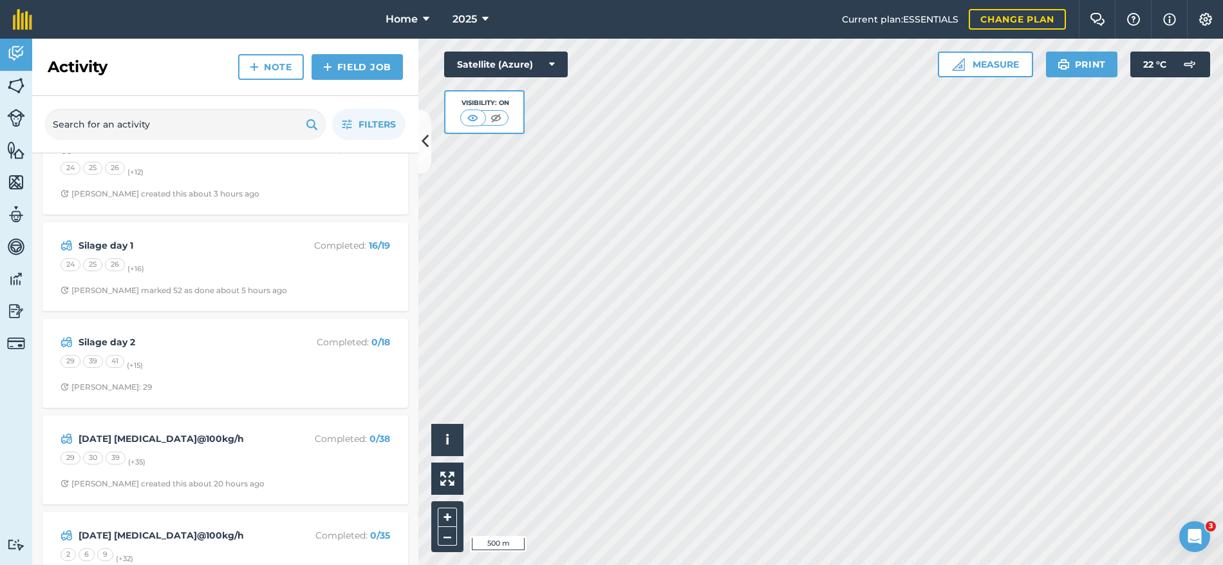
scroll to position [64, 0]
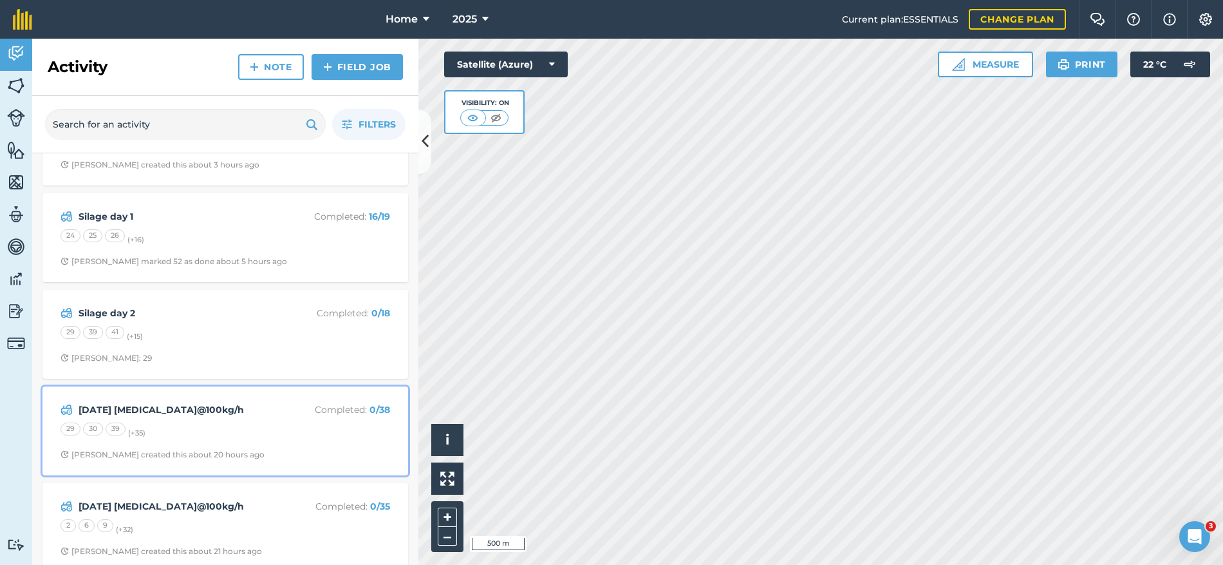
click at [301, 427] on div "29 30 39 (+ 35 )" at bounding box center [226, 430] width 330 height 17
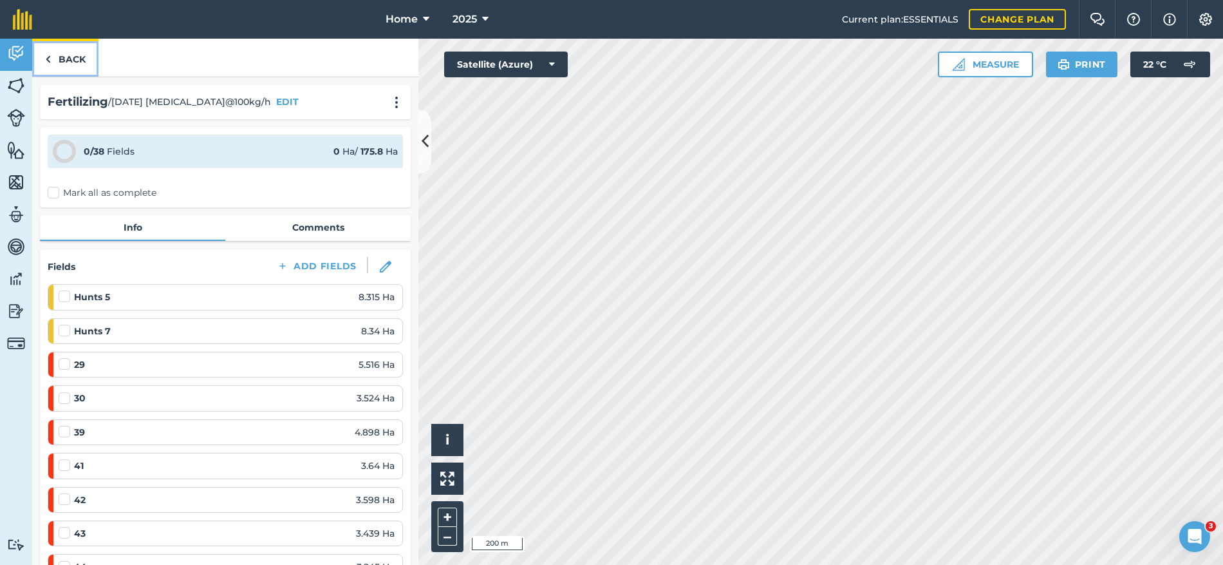
click at [71, 59] on link "Back" at bounding box center [65, 58] width 66 height 38
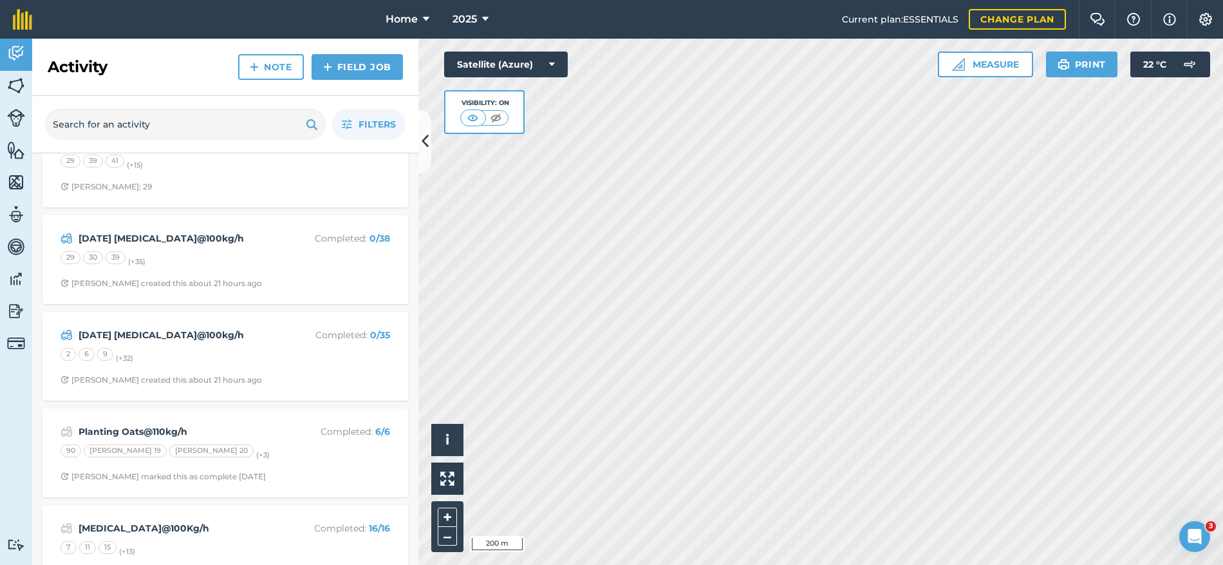
scroll to position [258, 0]
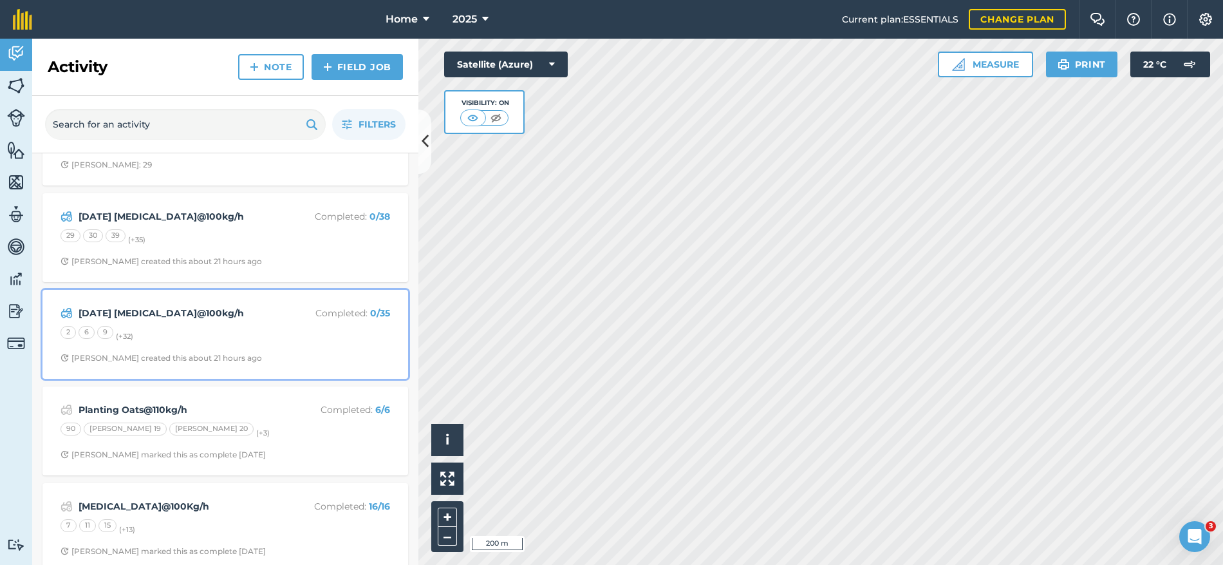
click at [287, 331] on div "2 6 9 (+ 32 )" at bounding box center [226, 334] width 330 height 17
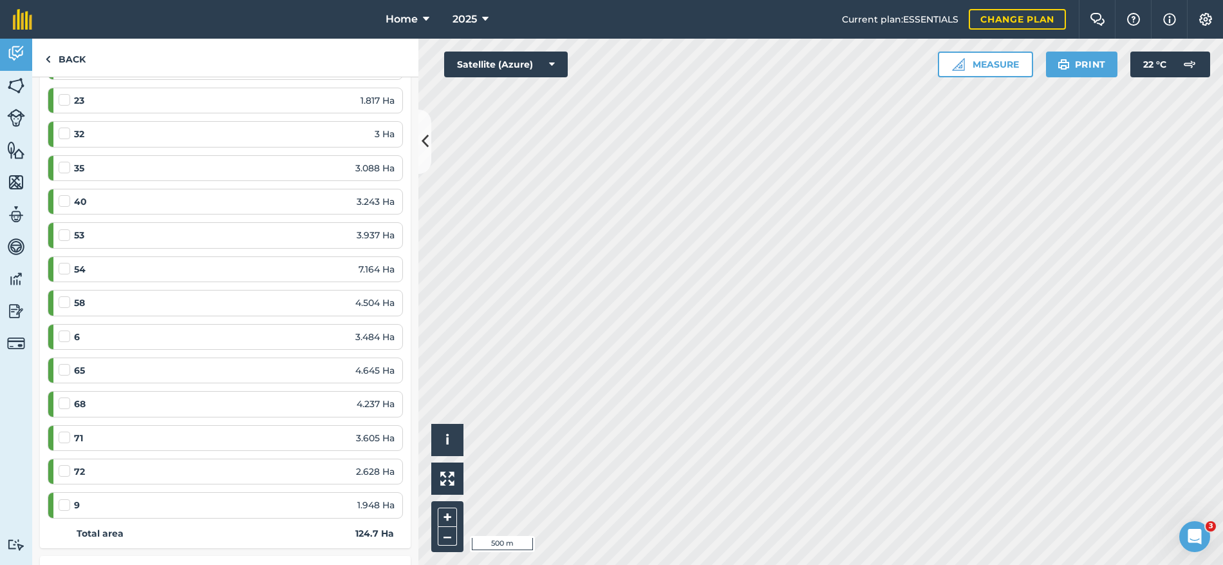
scroll to position [1159, 0]
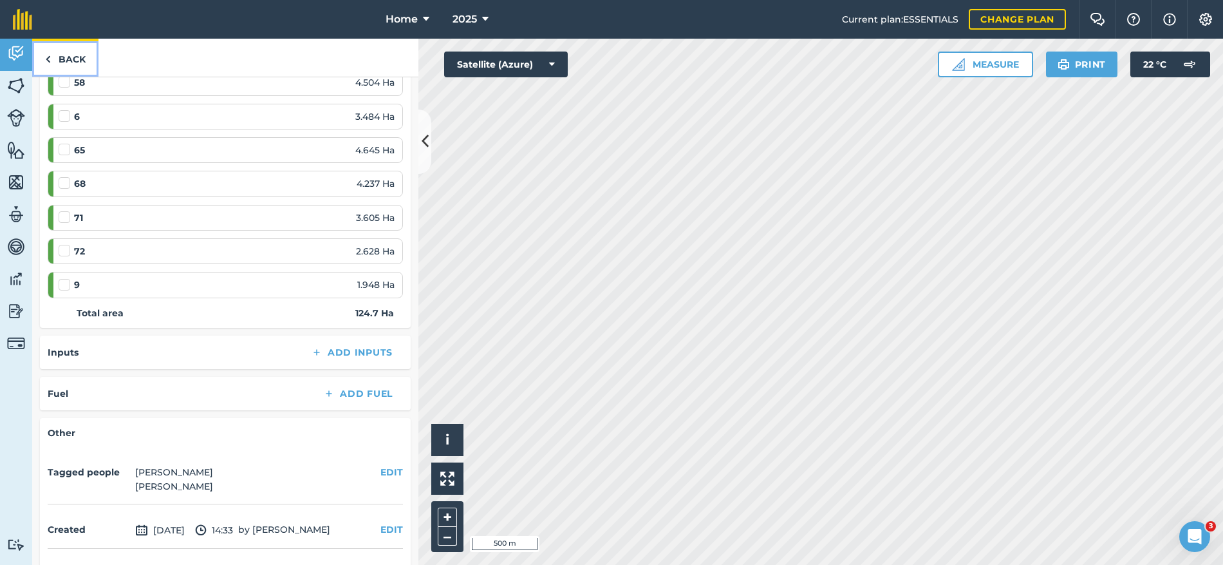
click at [66, 56] on link "Back" at bounding box center [65, 58] width 66 height 38
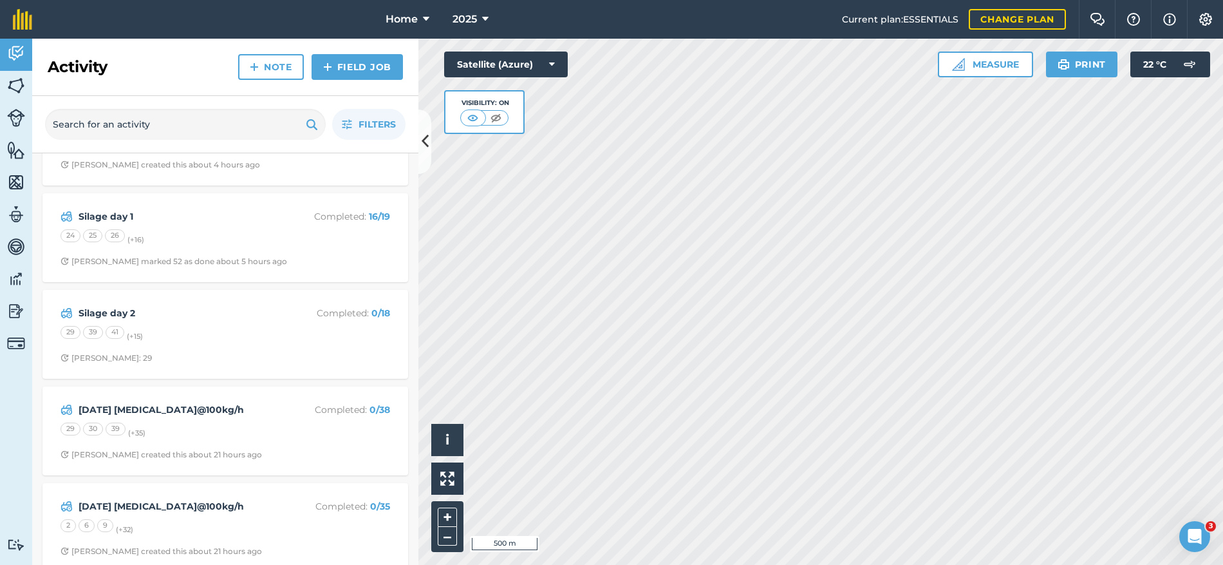
scroll to position [129, 0]
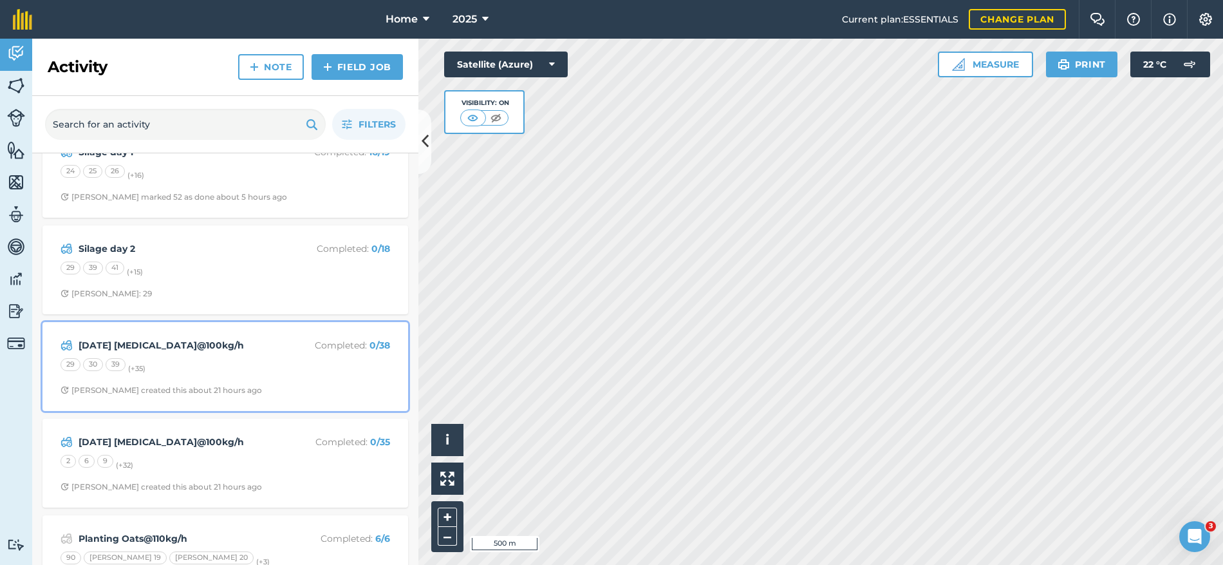
click at [323, 366] on div "29 30 39 (+ 35 )" at bounding box center [226, 366] width 330 height 17
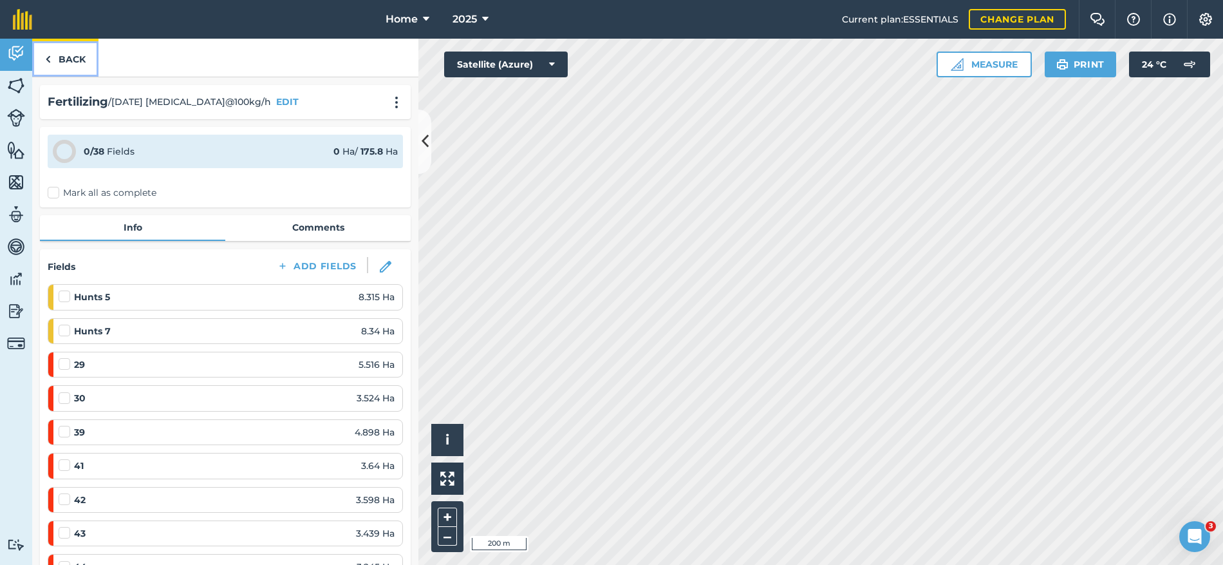
click at [71, 57] on link "Back" at bounding box center [65, 58] width 66 height 38
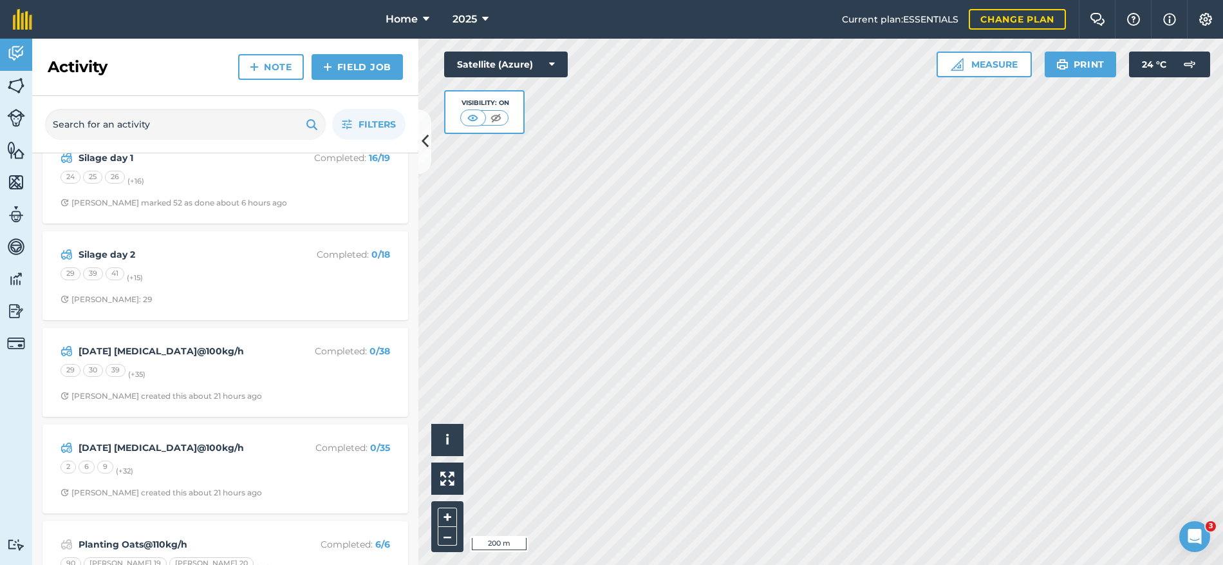
scroll to position [129, 0]
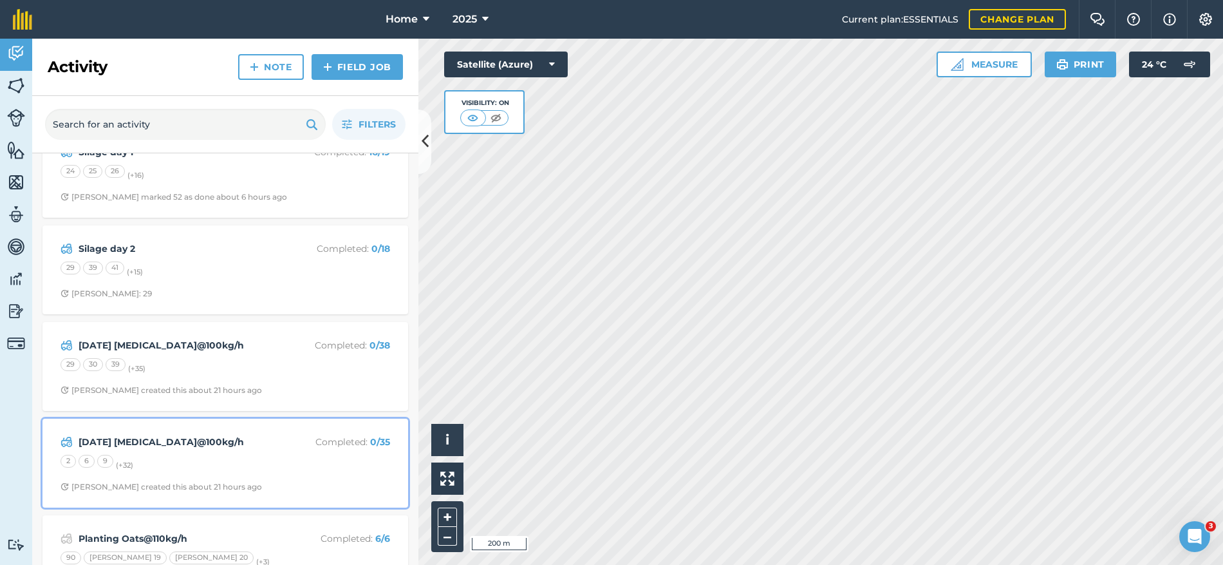
click at [269, 471] on div "[DATE] [MEDICAL_DATA]@100kg/h Completed : 0 / 35 2 6 9 (+ 32 ) [PERSON_NAME] cr…" at bounding box center [225, 462] width 350 height 73
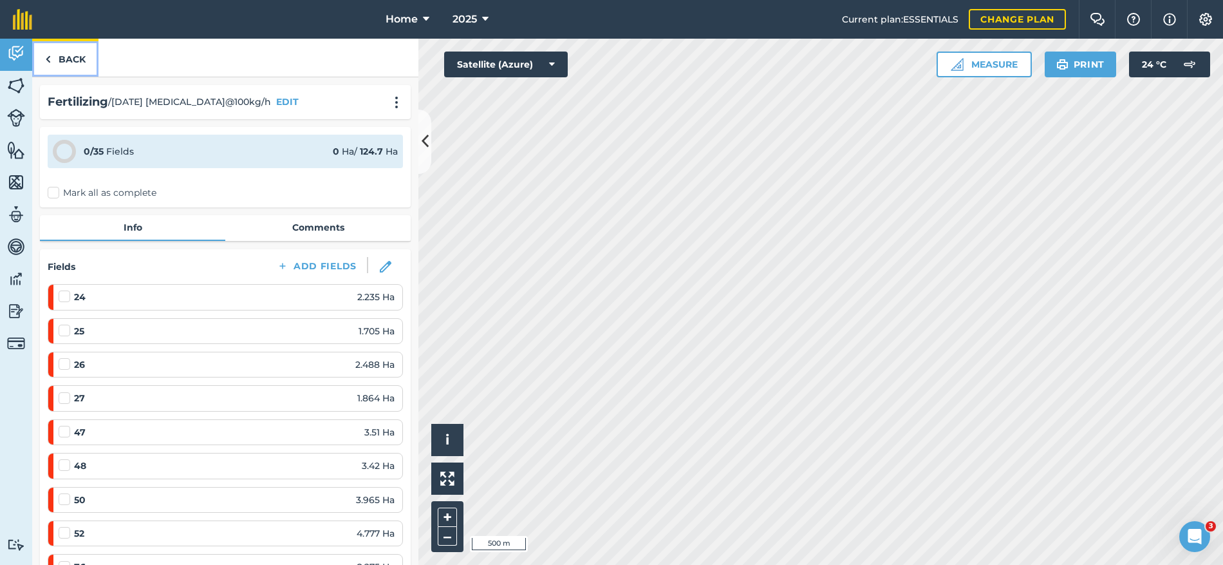
click at [69, 61] on link "Back" at bounding box center [65, 58] width 66 height 38
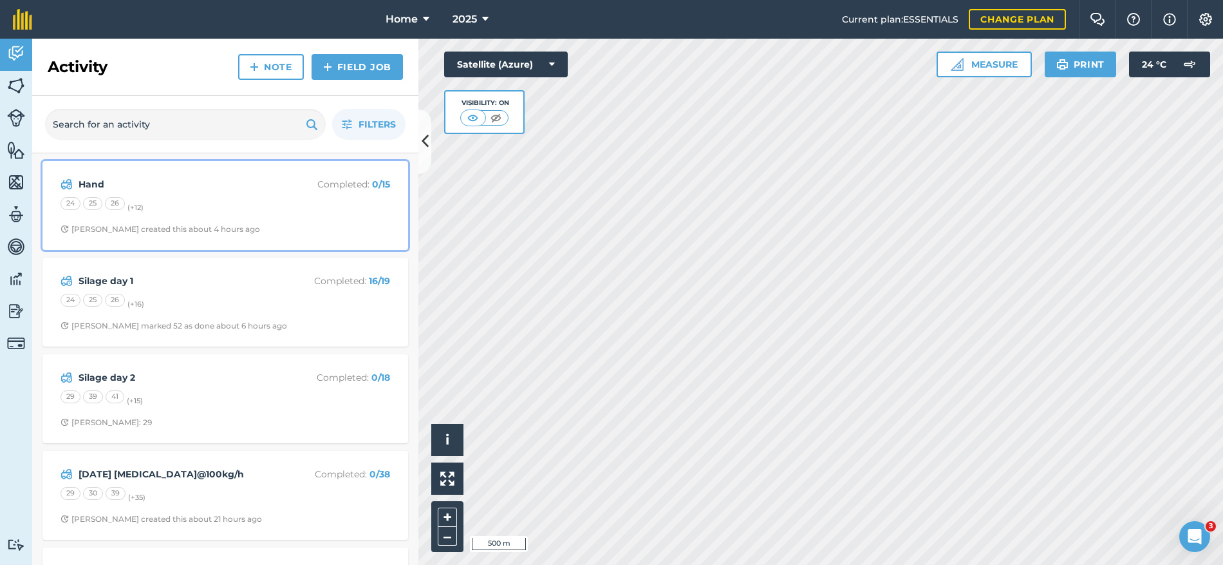
click at [223, 205] on div "24 25 26 (+ 12 )" at bounding box center [226, 205] width 330 height 17
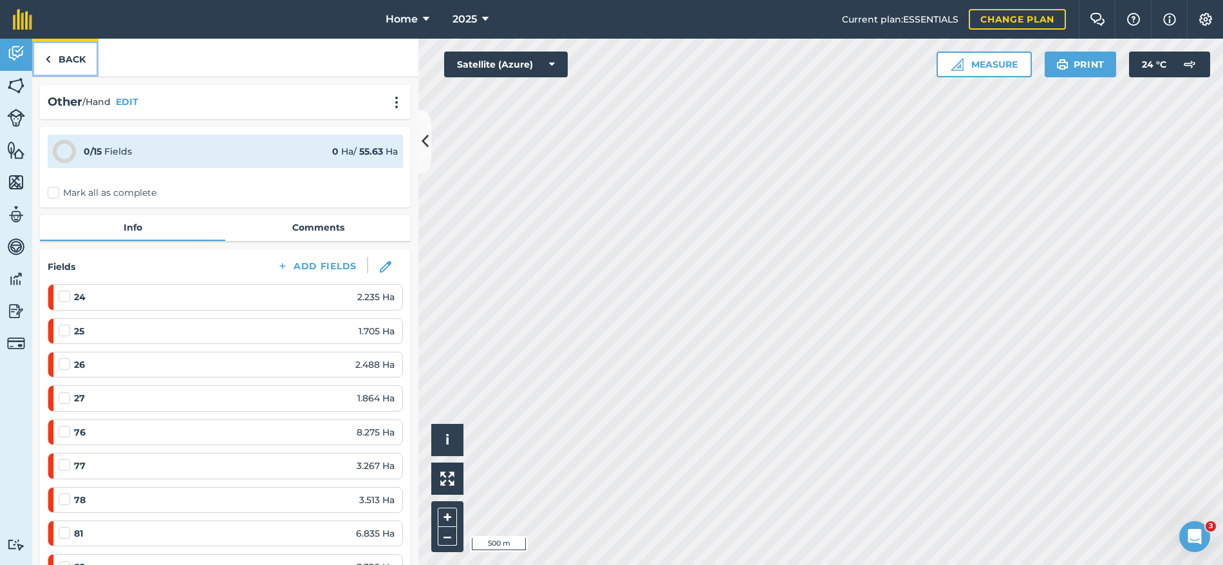
click at [70, 62] on link "Back" at bounding box center [65, 58] width 66 height 38
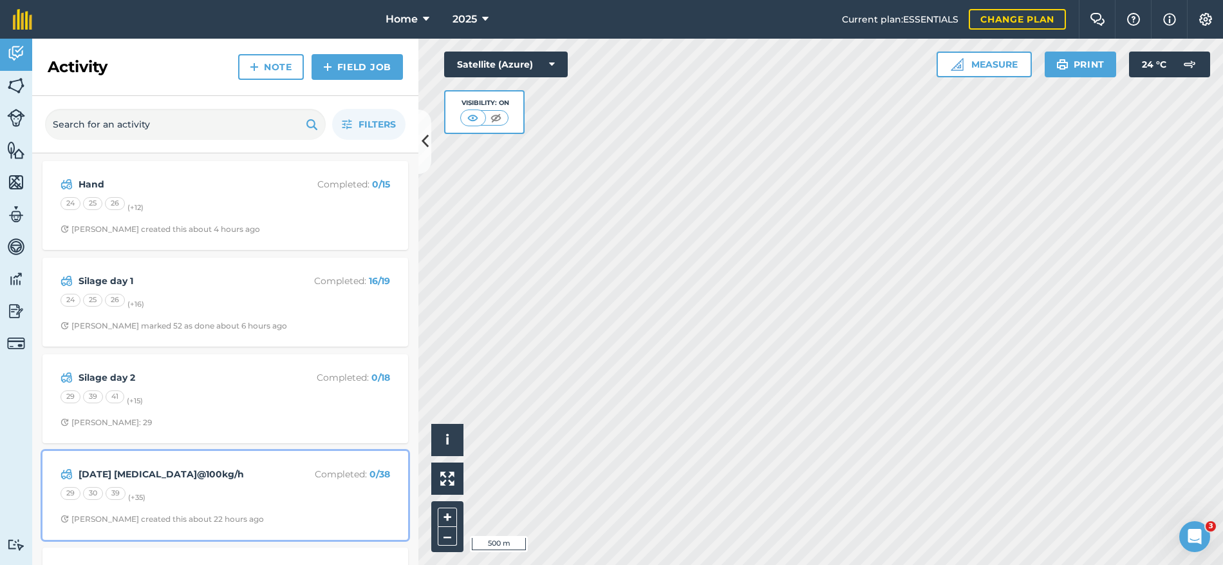
click at [325, 504] on div "[DATE] [MEDICAL_DATA]@100kg/h Completed : 0 / 38 29 30 39 (+ 35 ) [PERSON_NAME]…" at bounding box center [225, 494] width 350 height 73
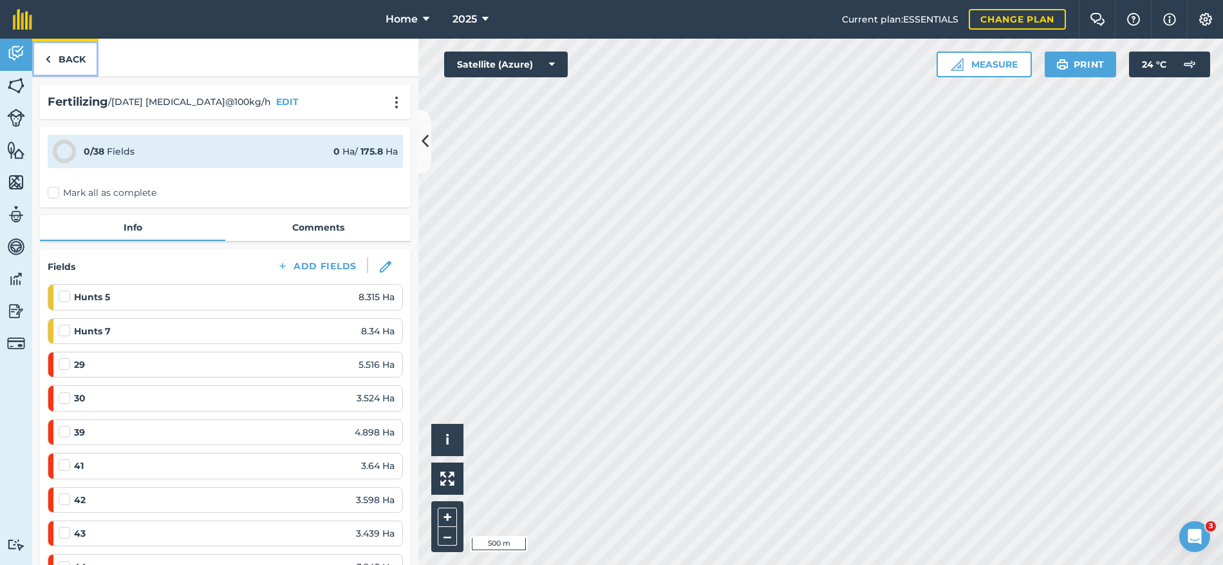
click at [76, 66] on link "Back" at bounding box center [65, 58] width 66 height 38
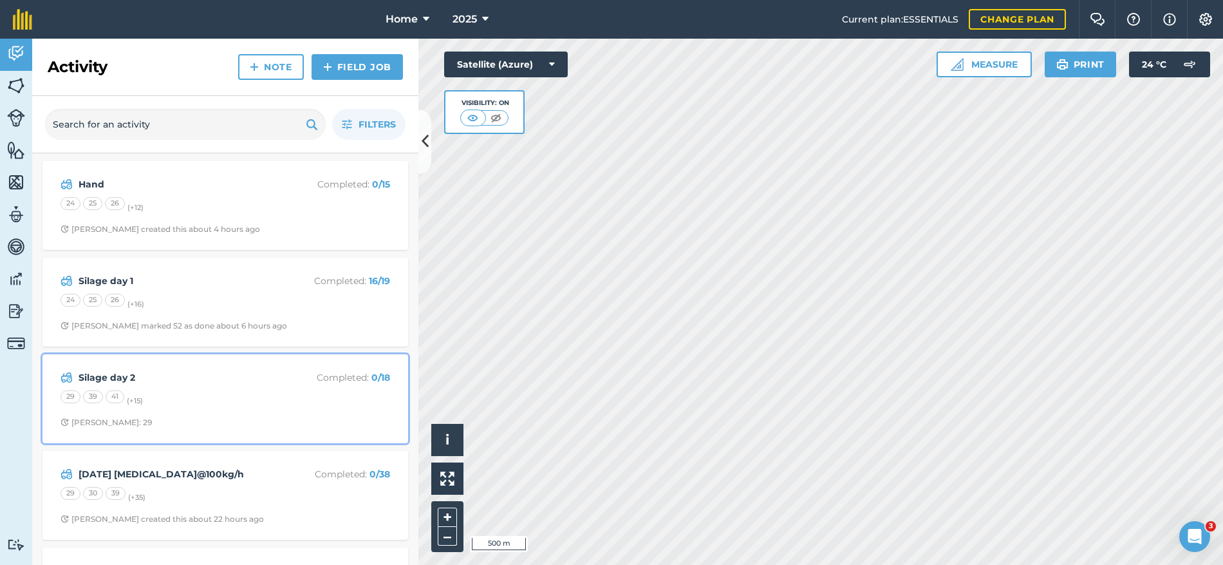
click at [299, 411] on div "Silage day 2 Completed : 0 / 18 29 39 41 (+ 15 ) [PERSON_NAME]: 29" at bounding box center [225, 398] width 350 height 73
